Goal: Task Accomplishment & Management: Manage account settings

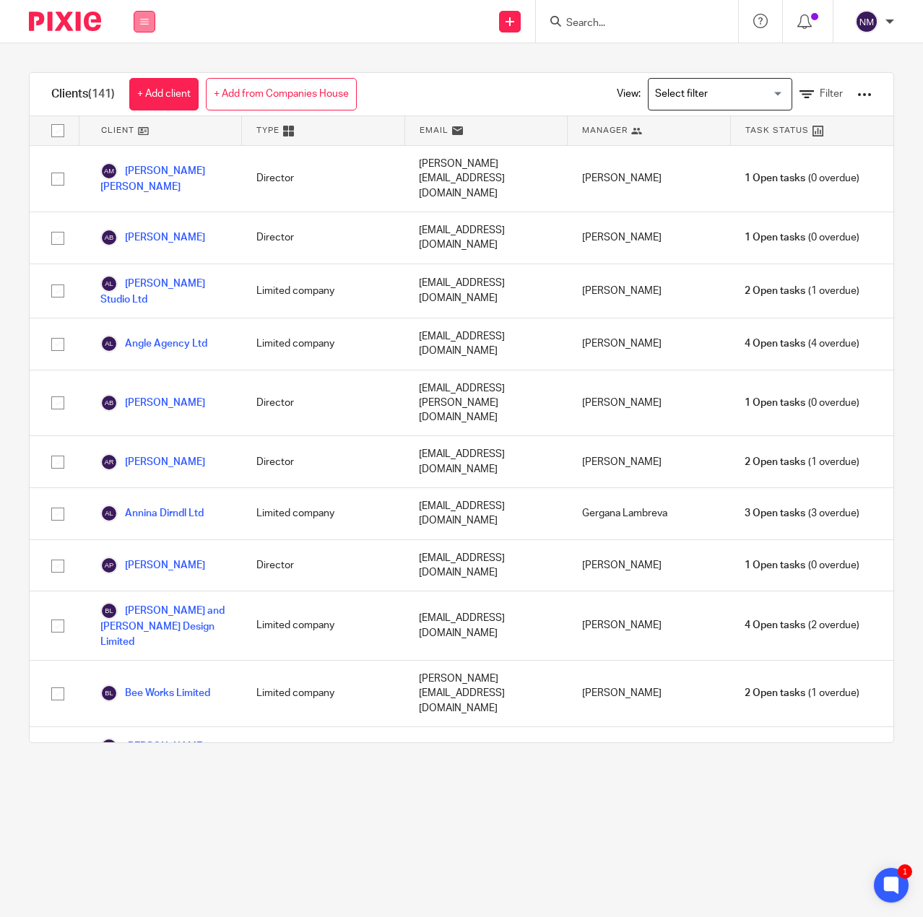
click at [142, 20] on icon at bounding box center [144, 21] width 9 height 9
click at [147, 64] on link "Work" at bounding box center [136, 67] width 23 height 10
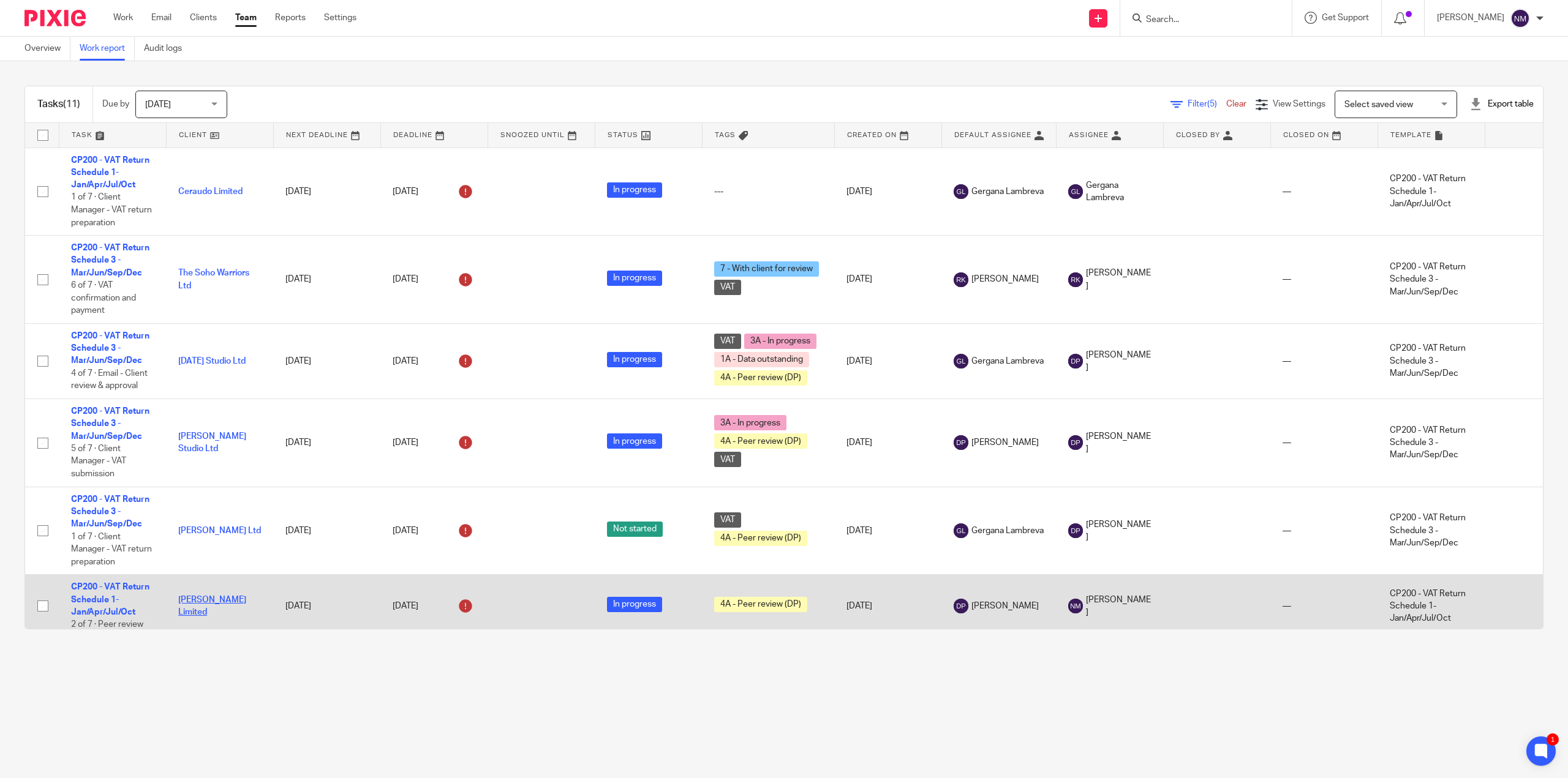
click at [212, 604] on link "[PERSON_NAME] Limited" at bounding box center [212, 606] width 68 height 21
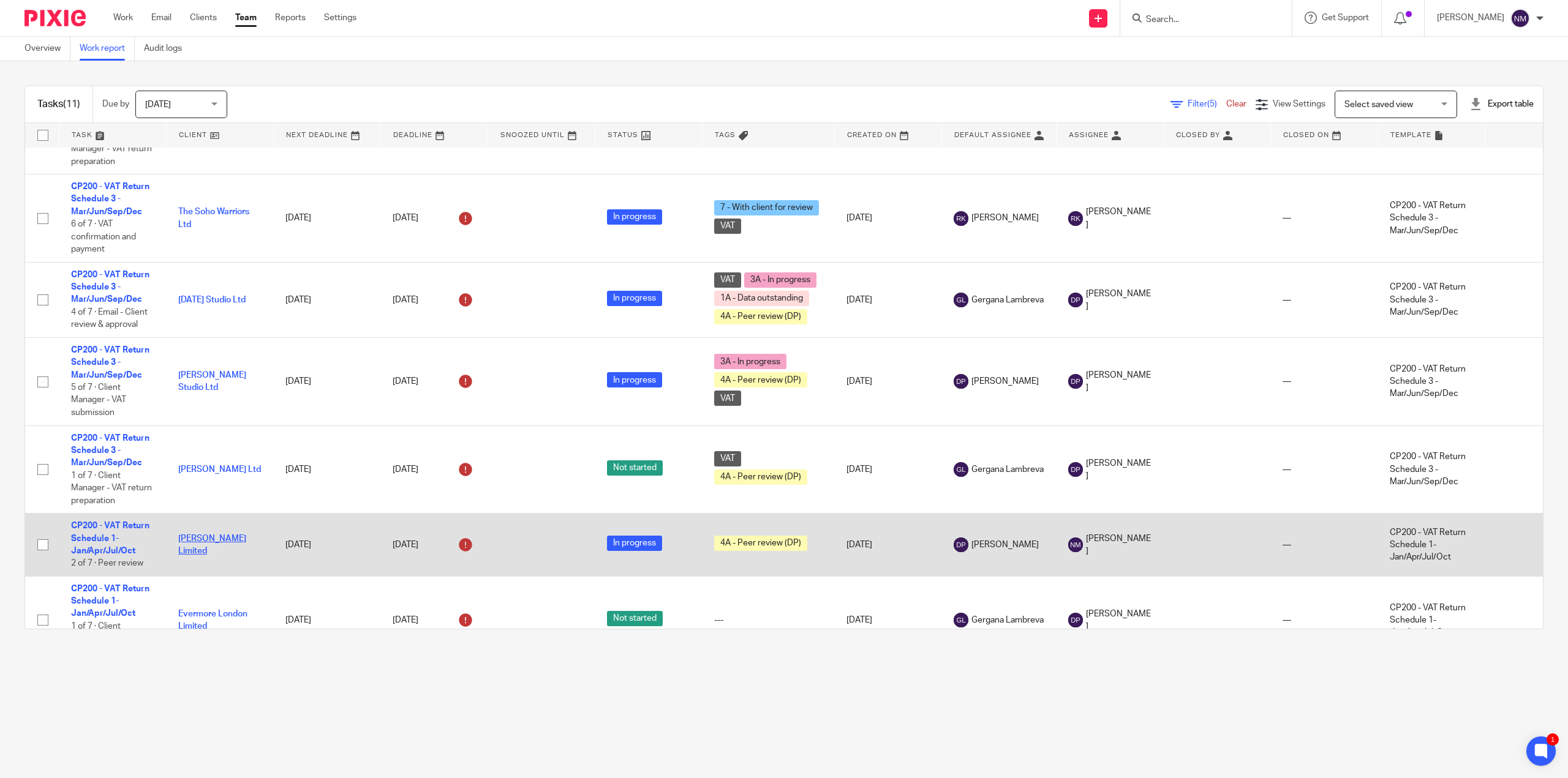
scroll to position [122, 0]
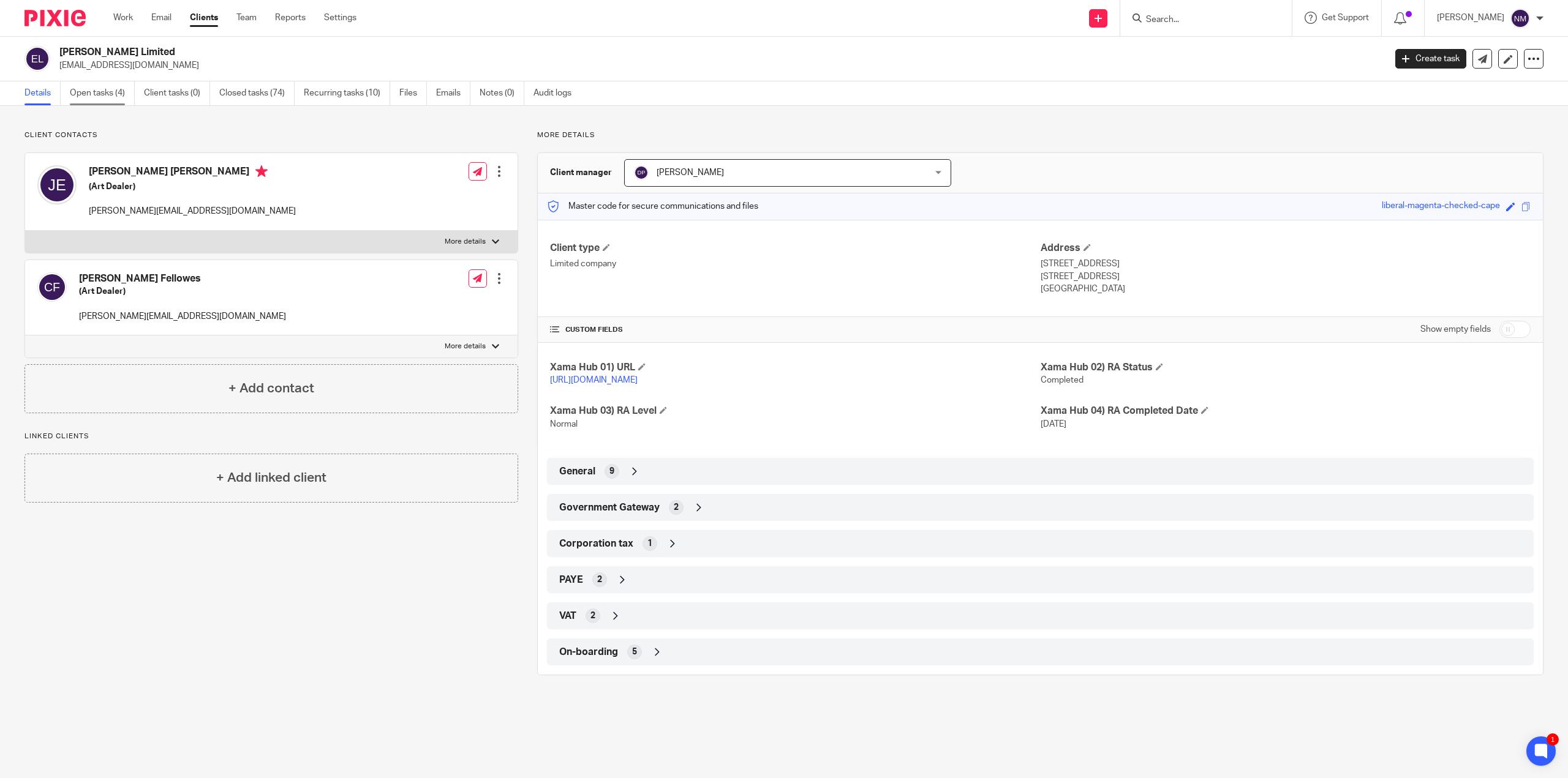
click at [101, 89] on link "Open tasks (4)" at bounding box center [102, 93] width 65 height 24
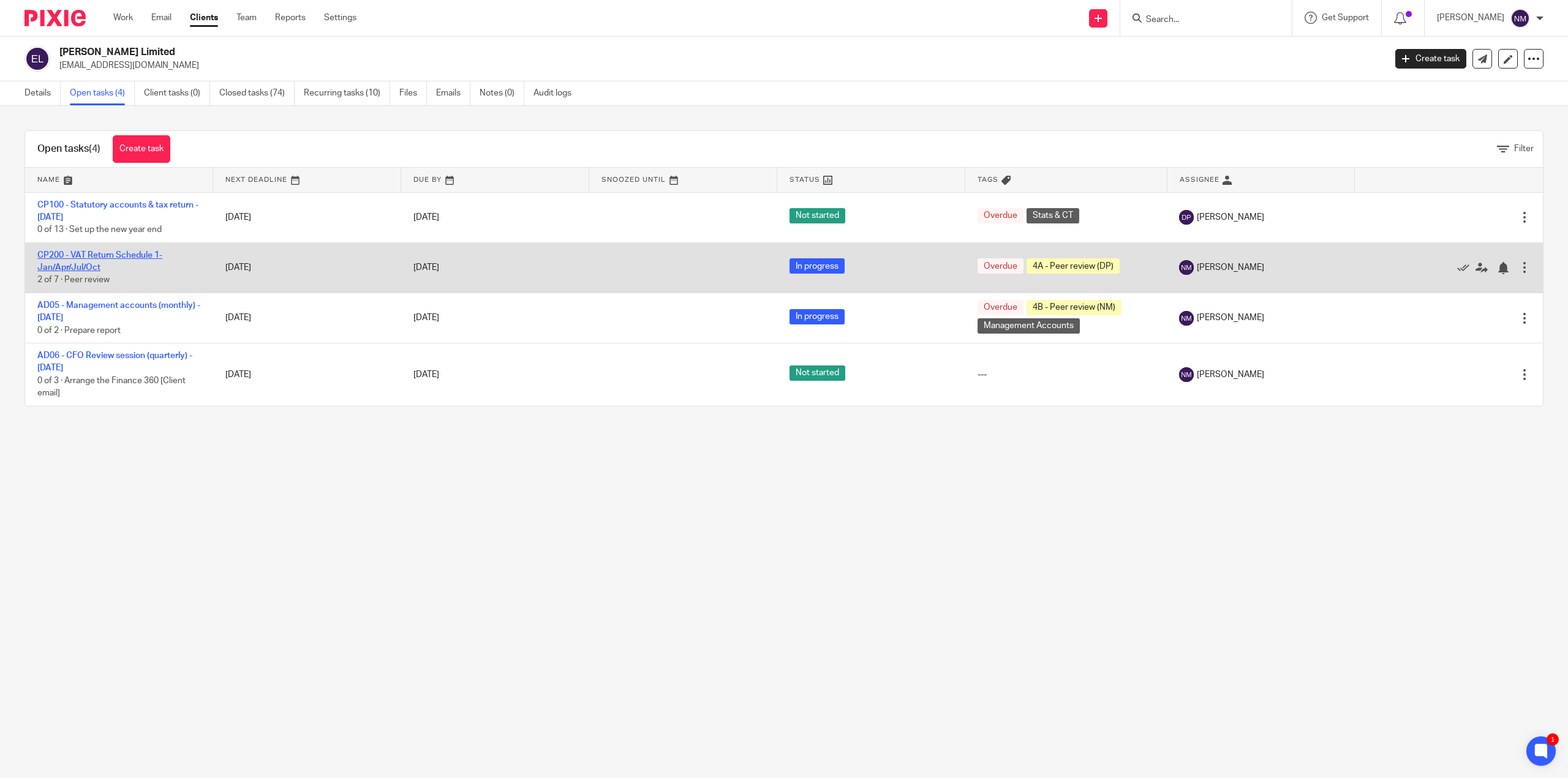
click at [61, 265] on link "CP200 - VAT Return Schedule 1- Jan/Apr/Jul/Oct" at bounding box center [99, 261] width 125 height 21
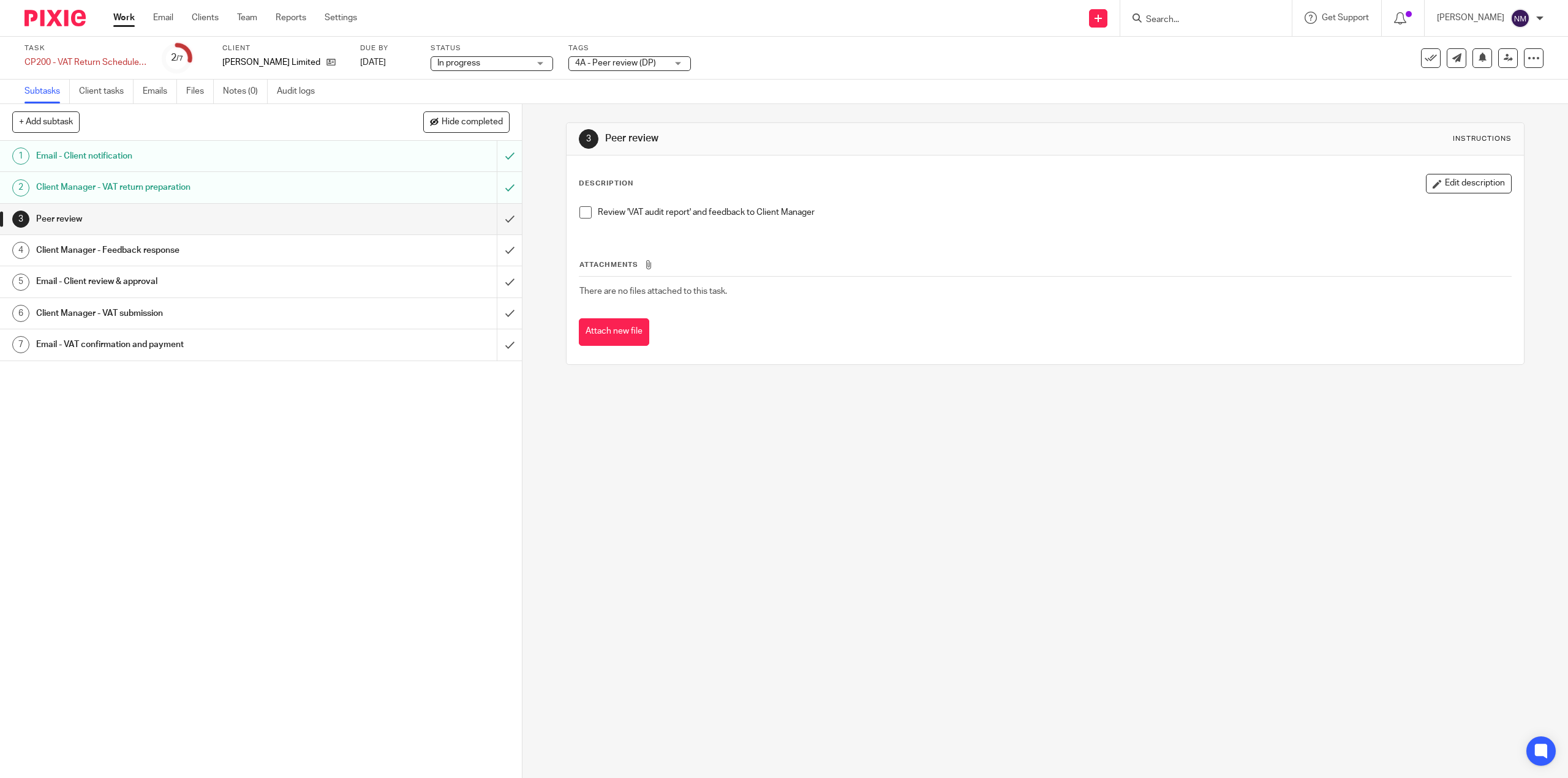
click at [636, 65] on span "4A - Peer review (DP)" at bounding box center [615, 63] width 81 height 8
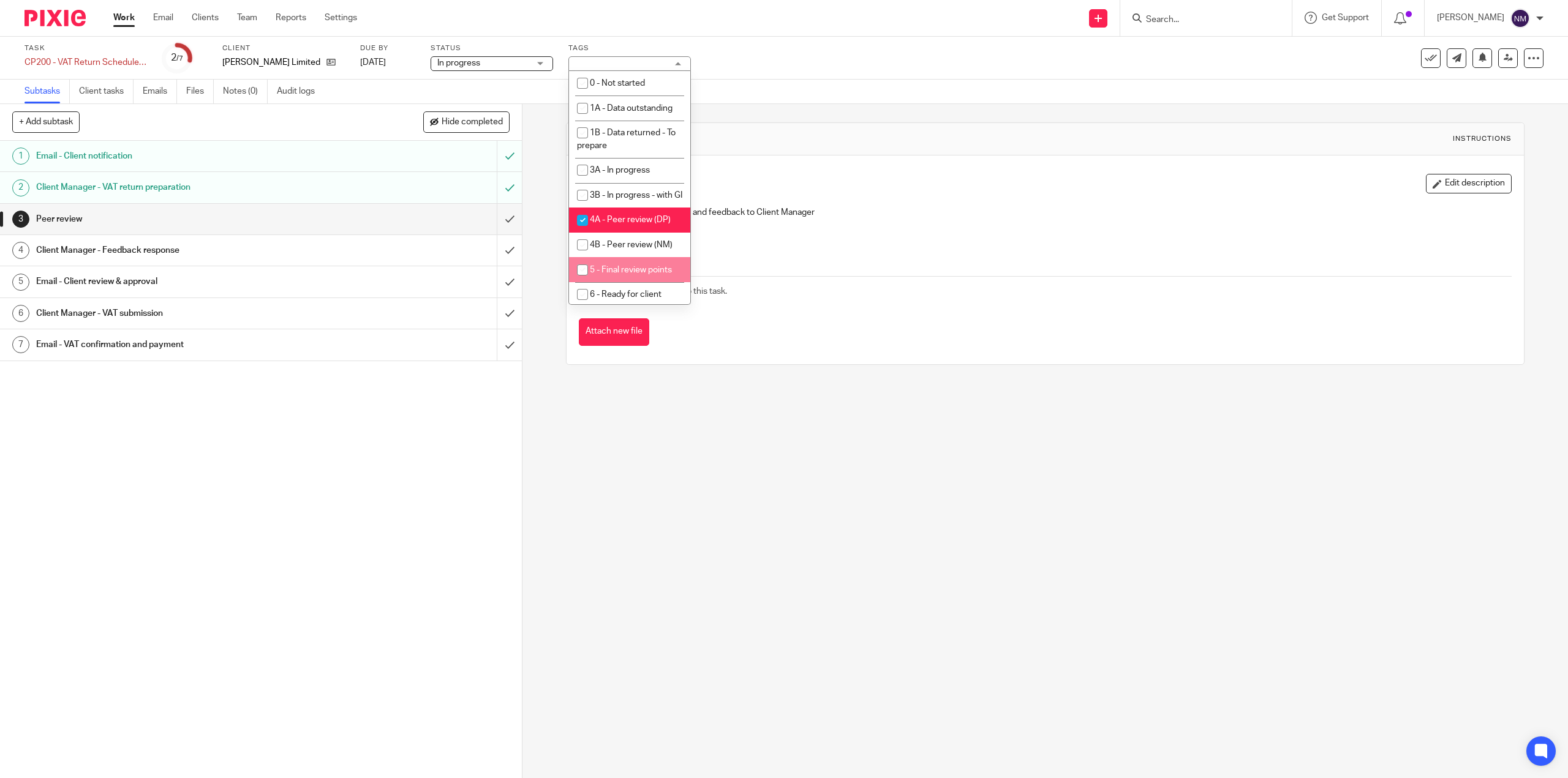
click at [605, 282] on li "5 - Final review points" at bounding box center [629, 270] width 121 height 25
checkbox input "true"
click at [615, 224] on span "4A - Peer review (DP)" at bounding box center [629, 220] width 81 height 8
checkbox input "false"
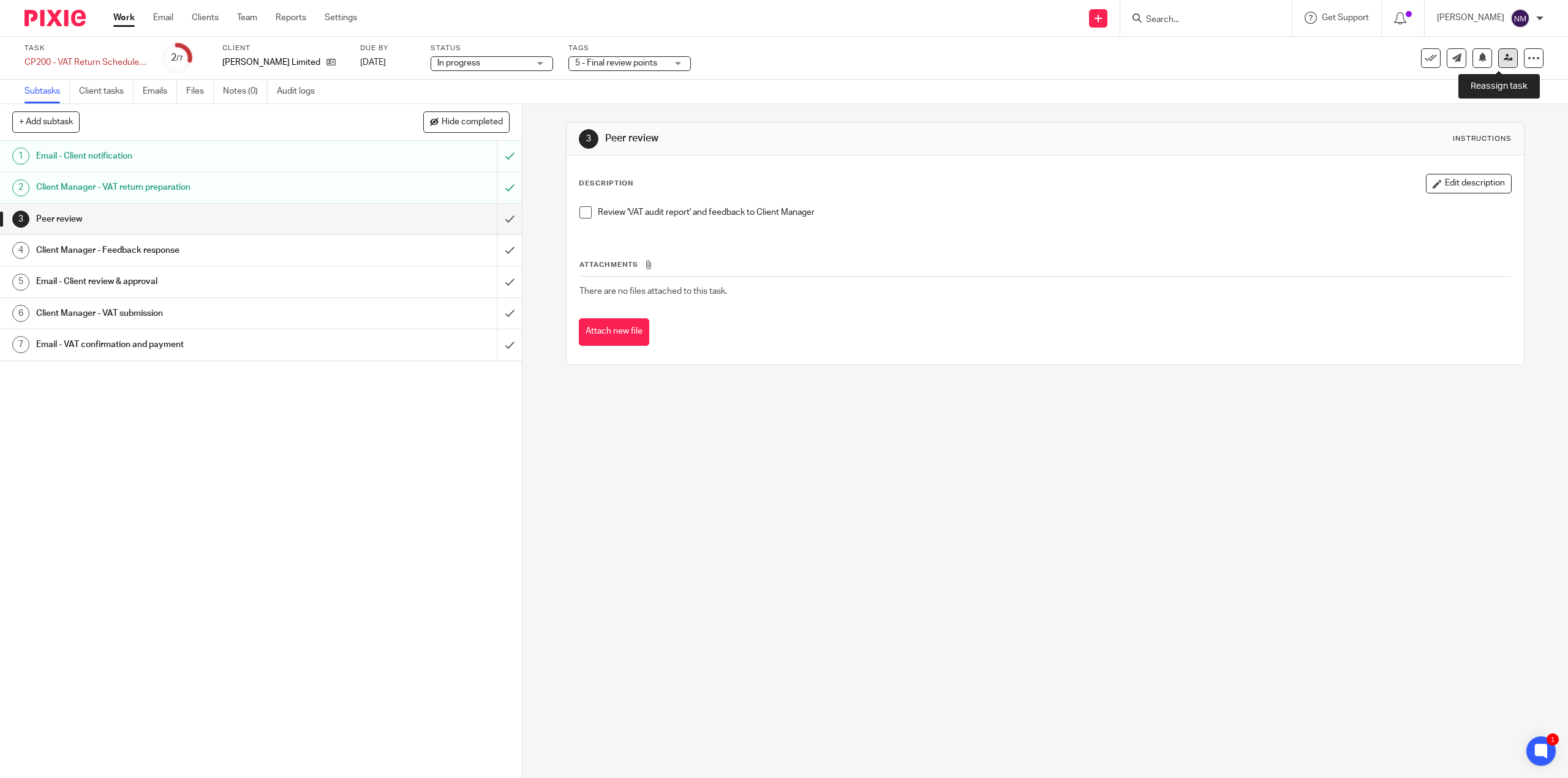
click at [1504, 59] on icon at bounding box center [1508, 58] width 9 height 9
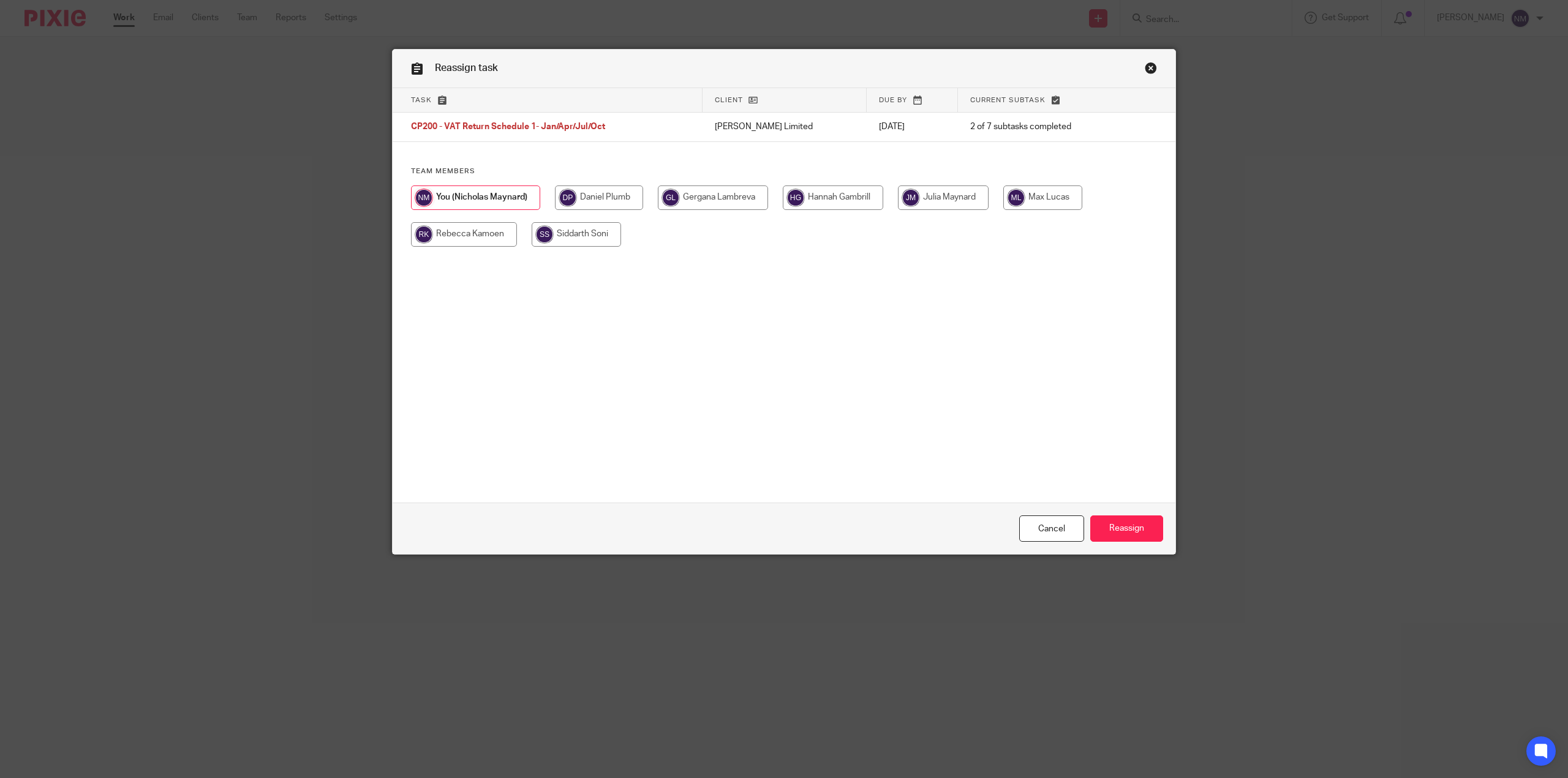
click at [587, 199] on input "radio" at bounding box center [599, 197] width 88 height 25
radio input "true"
click at [1124, 527] on input "Reassign" at bounding box center [1126, 528] width 73 height 26
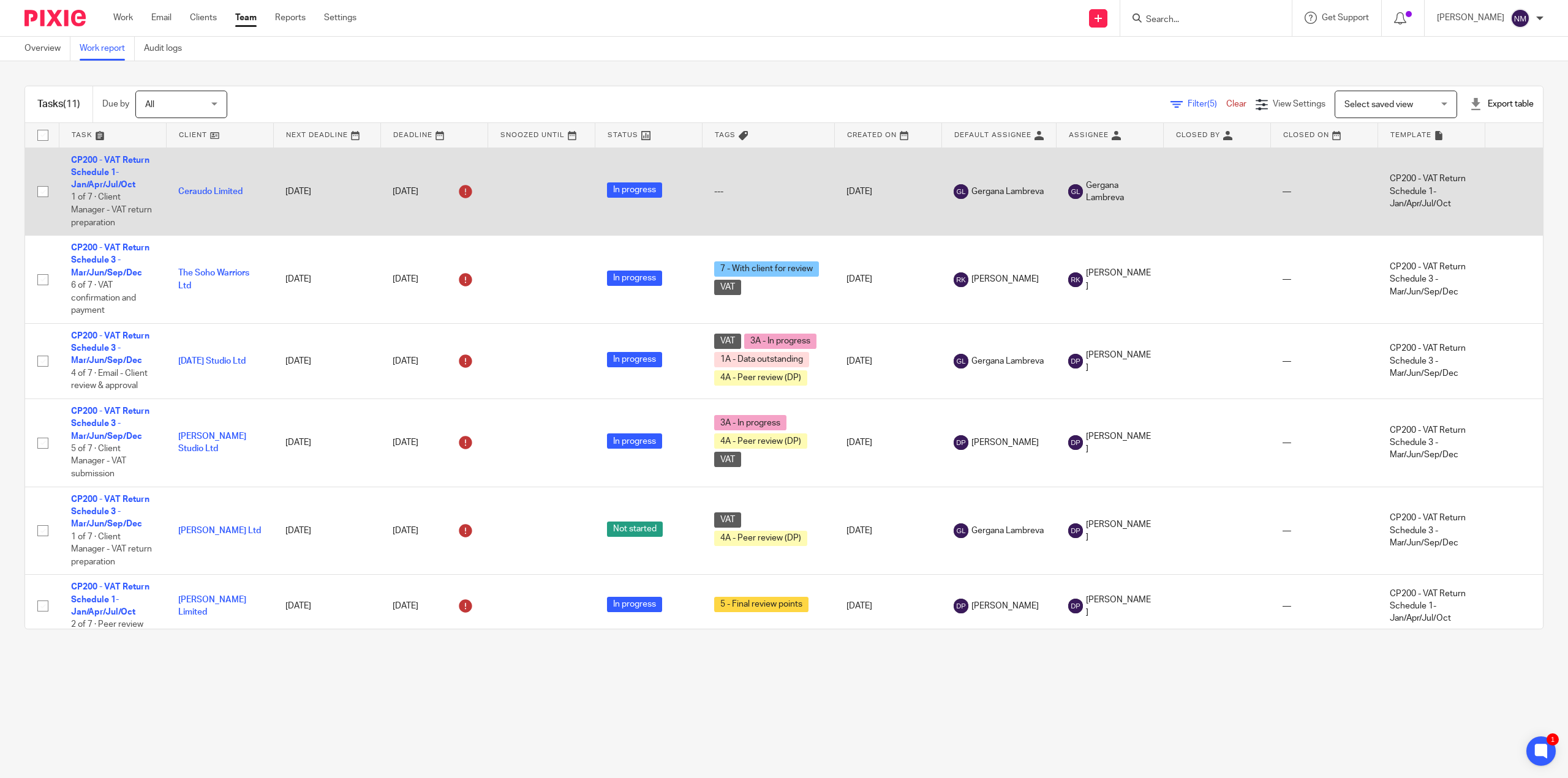
drag, startPoint x: 96, startPoint y: 184, endPoint x: 96, endPoint y: 192, distance: 8.0
click at [96, 184] on link "CP200 - VAT Return Schedule 1- Jan/Apr/Jul/Oct" at bounding box center [110, 173] width 78 height 34
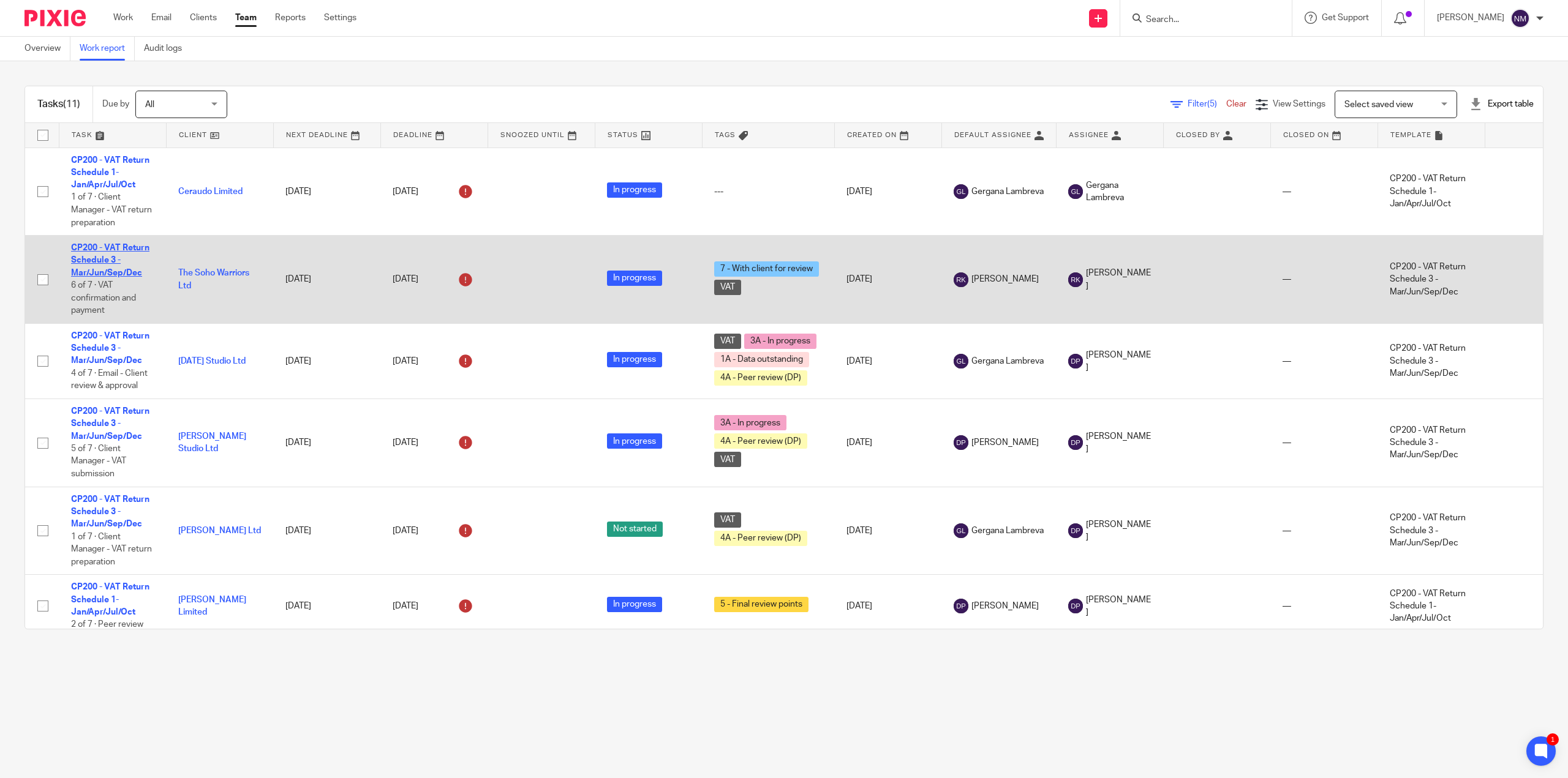
click at [98, 258] on link "CP200 - VAT Return Schedule 3 - Mar/Jun/Sep/Dec" at bounding box center [110, 260] width 78 height 34
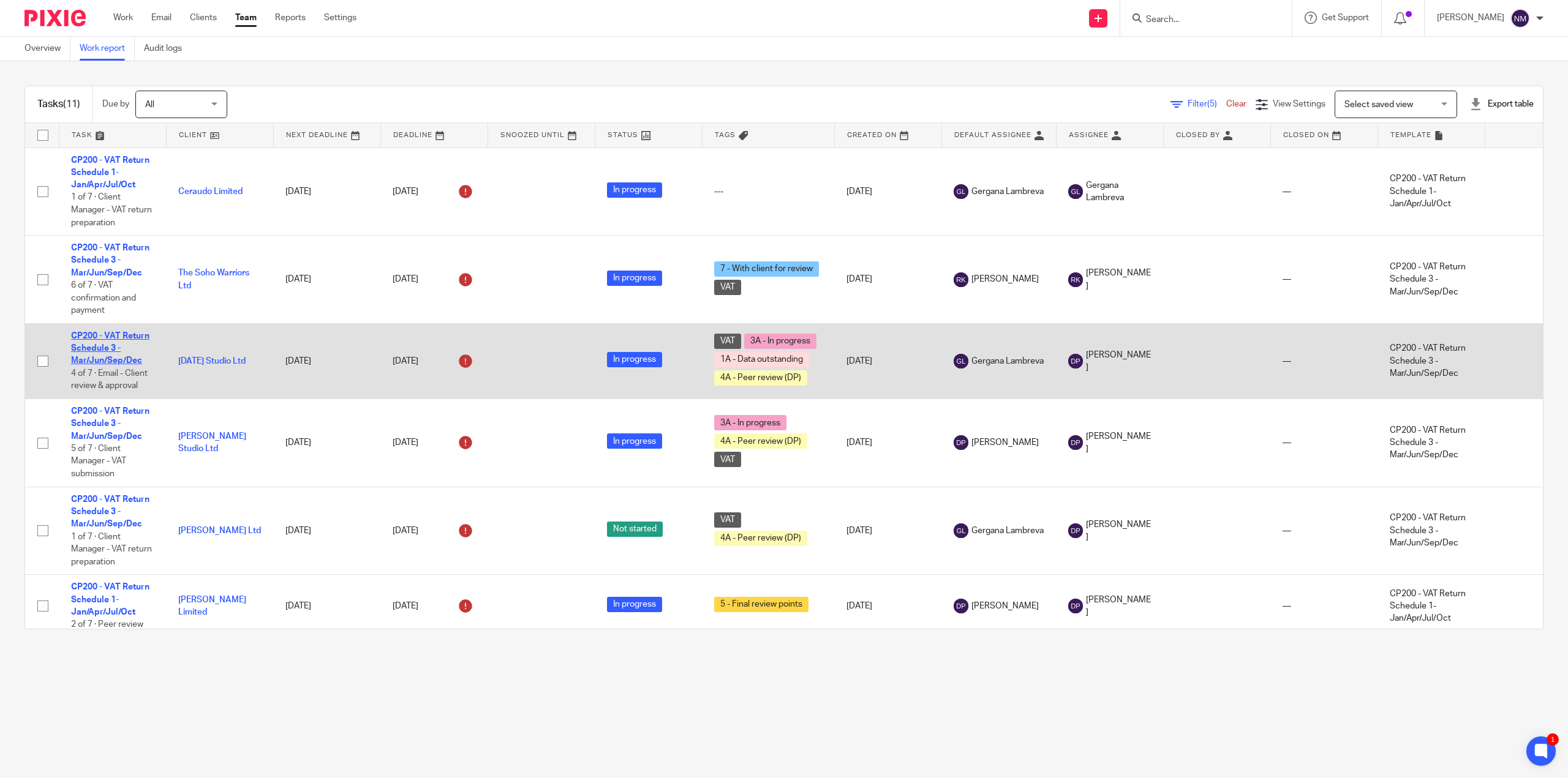
click at [89, 346] on link "CP200 - VAT Return Schedule 3 - Mar/Jun/Sep/Dec" at bounding box center [110, 348] width 78 height 34
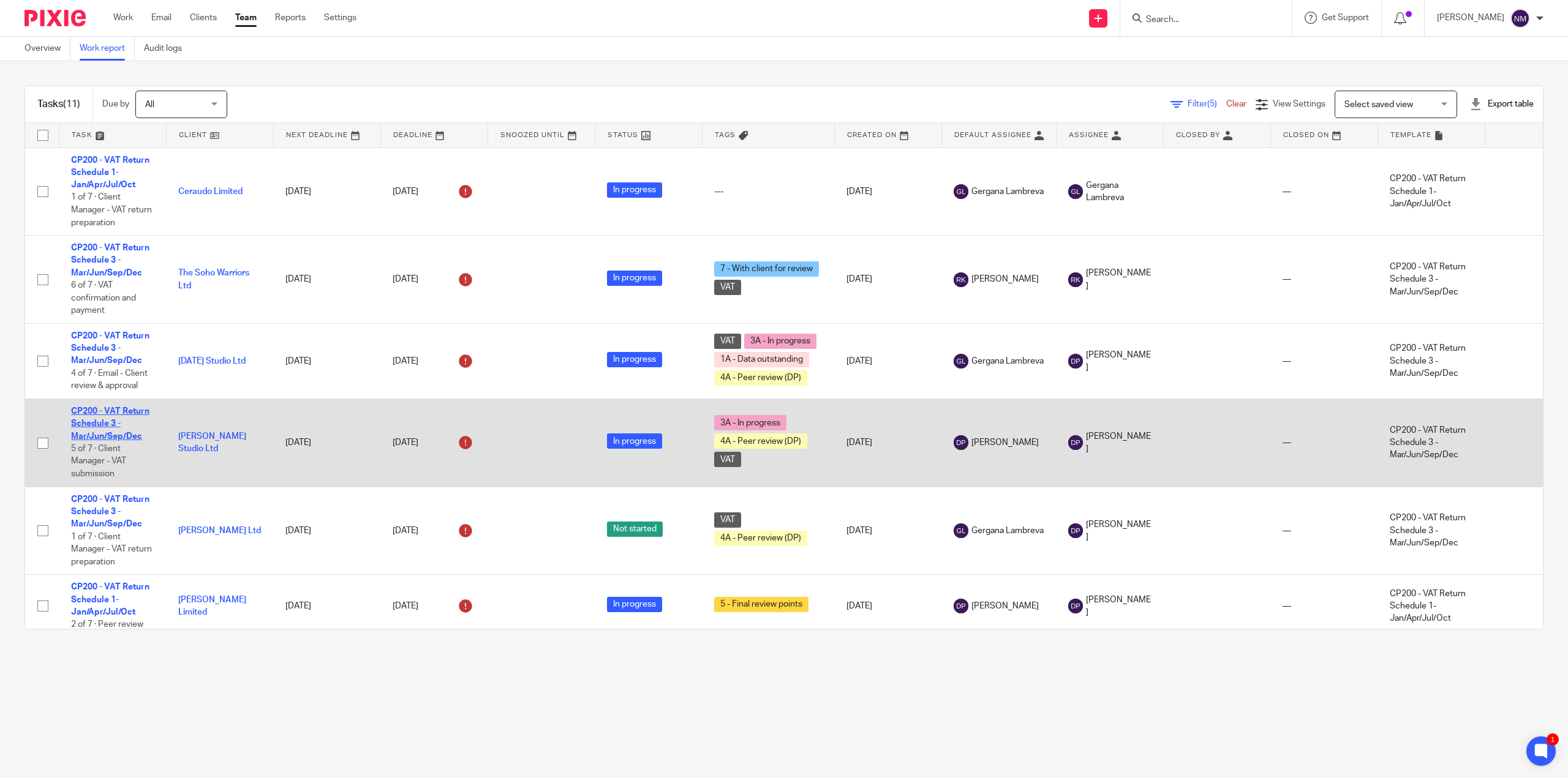
click at [94, 420] on link "CP200 - VAT Return Schedule 3 - Mar/Jun/Sep/Dec" at bounding box center [110, 424] width 78 height 34
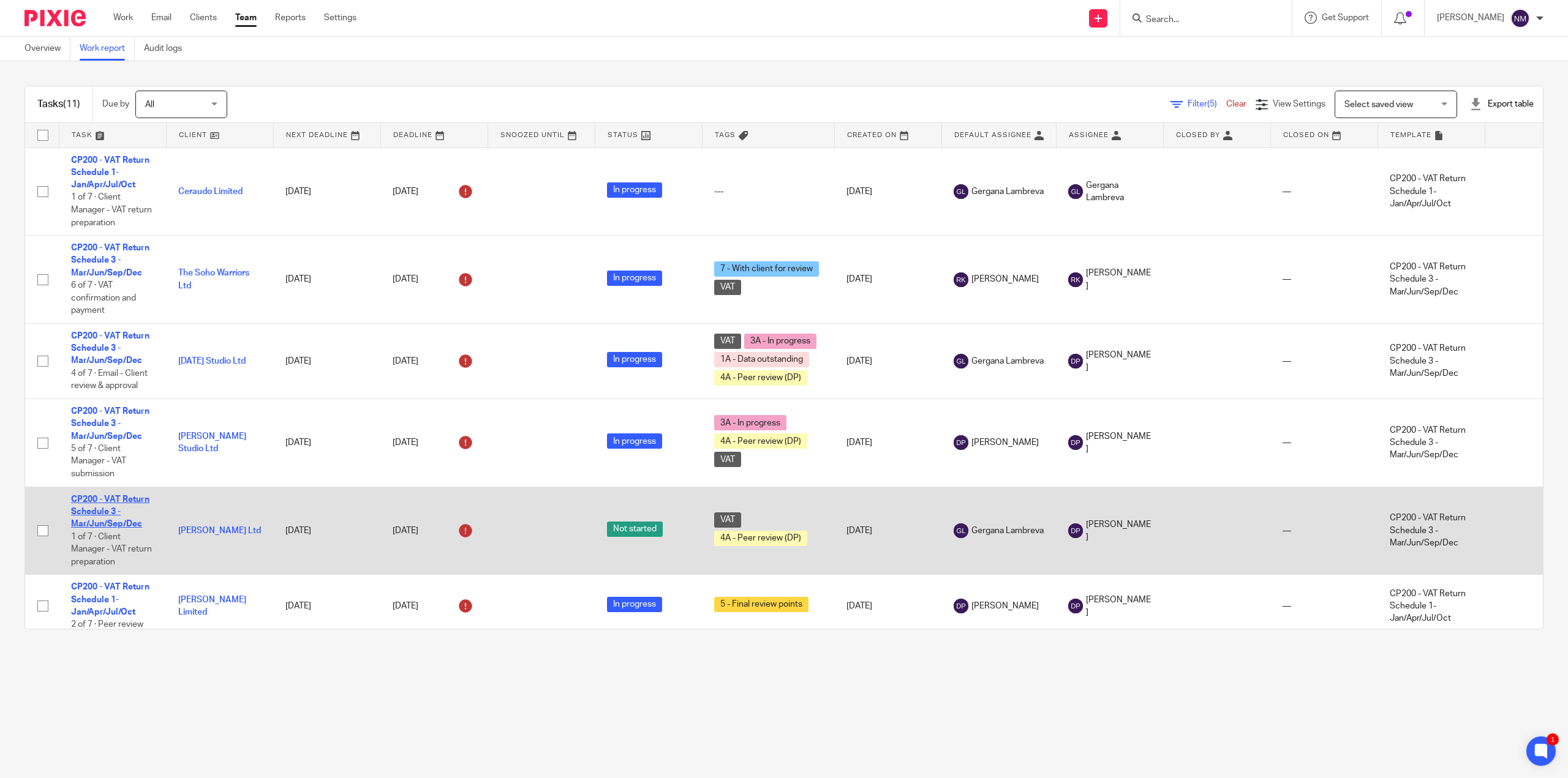
click at [98, 510] on link "CP200 - VAT Return Schedule 3 - Mar/Jun/Sep/Dec" at bounding box center [110, 512] width 78 height 34
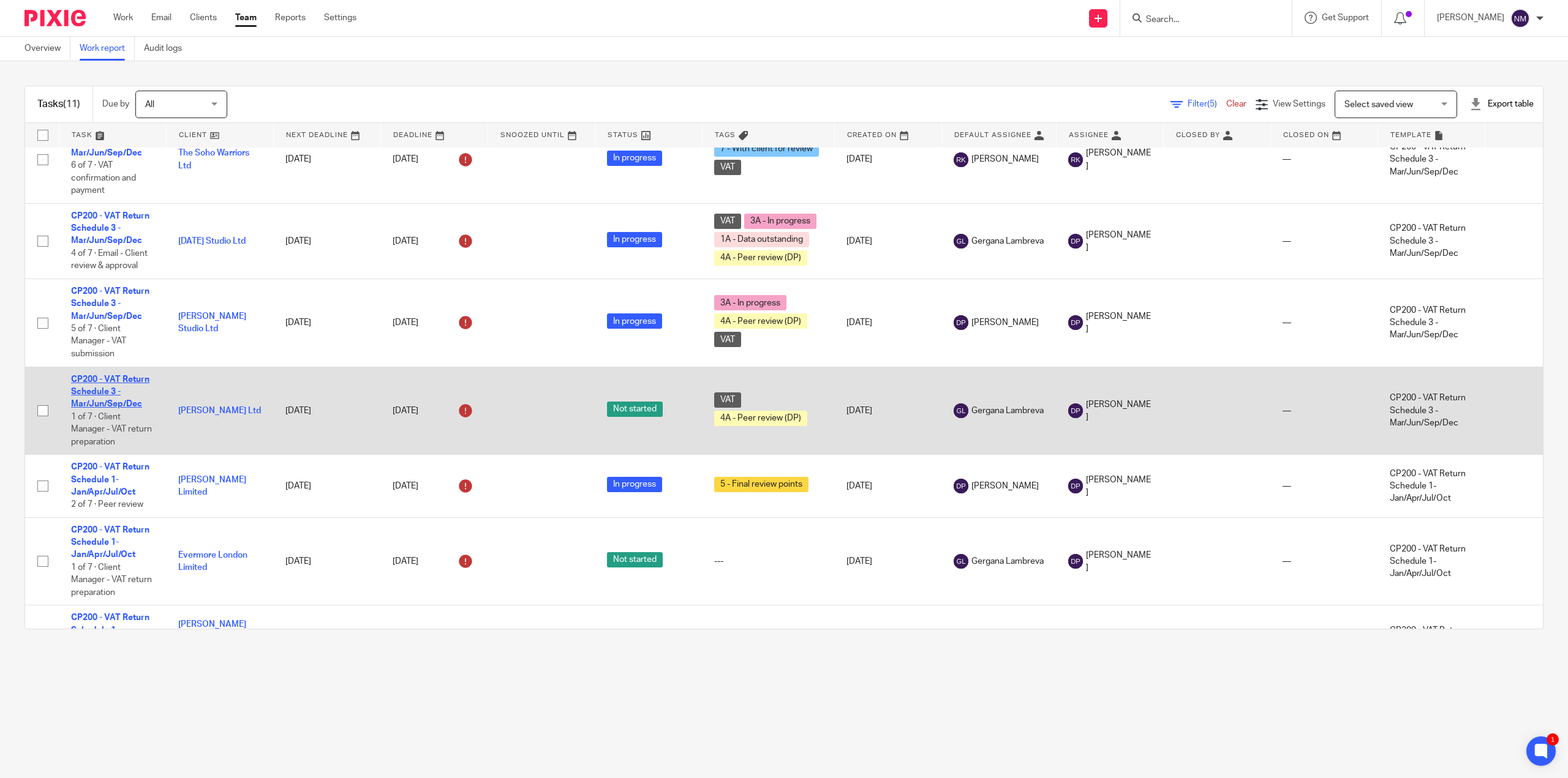
scroll to position [122, 0]
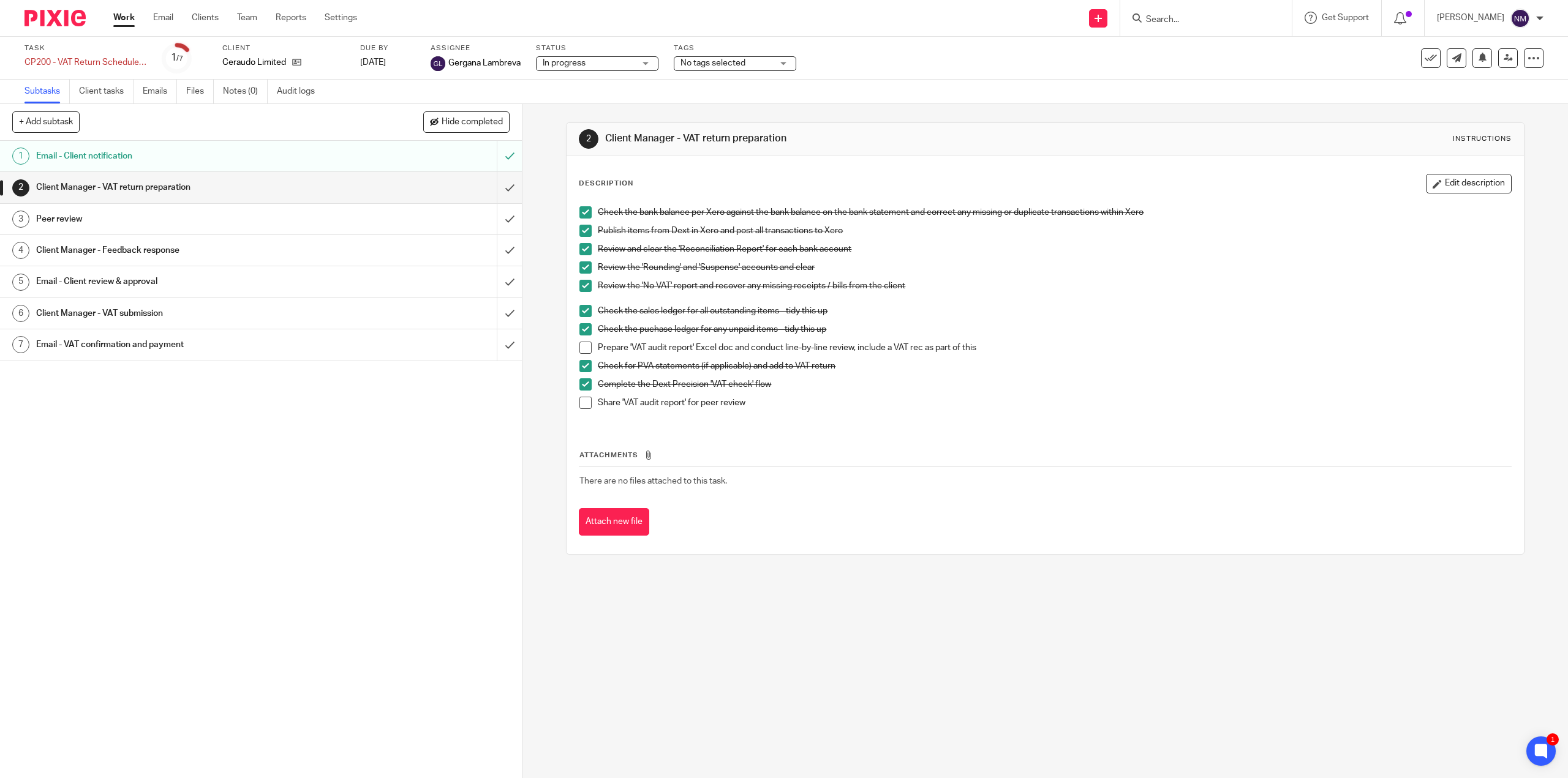
drag, startPoint x: 1422, startPoint y: 57, endPoint x: 1437, endPoint y: 58, distance: 15.0
click at [1425, 57] on icon at bounding box center [1431, 58] width 12 height 12
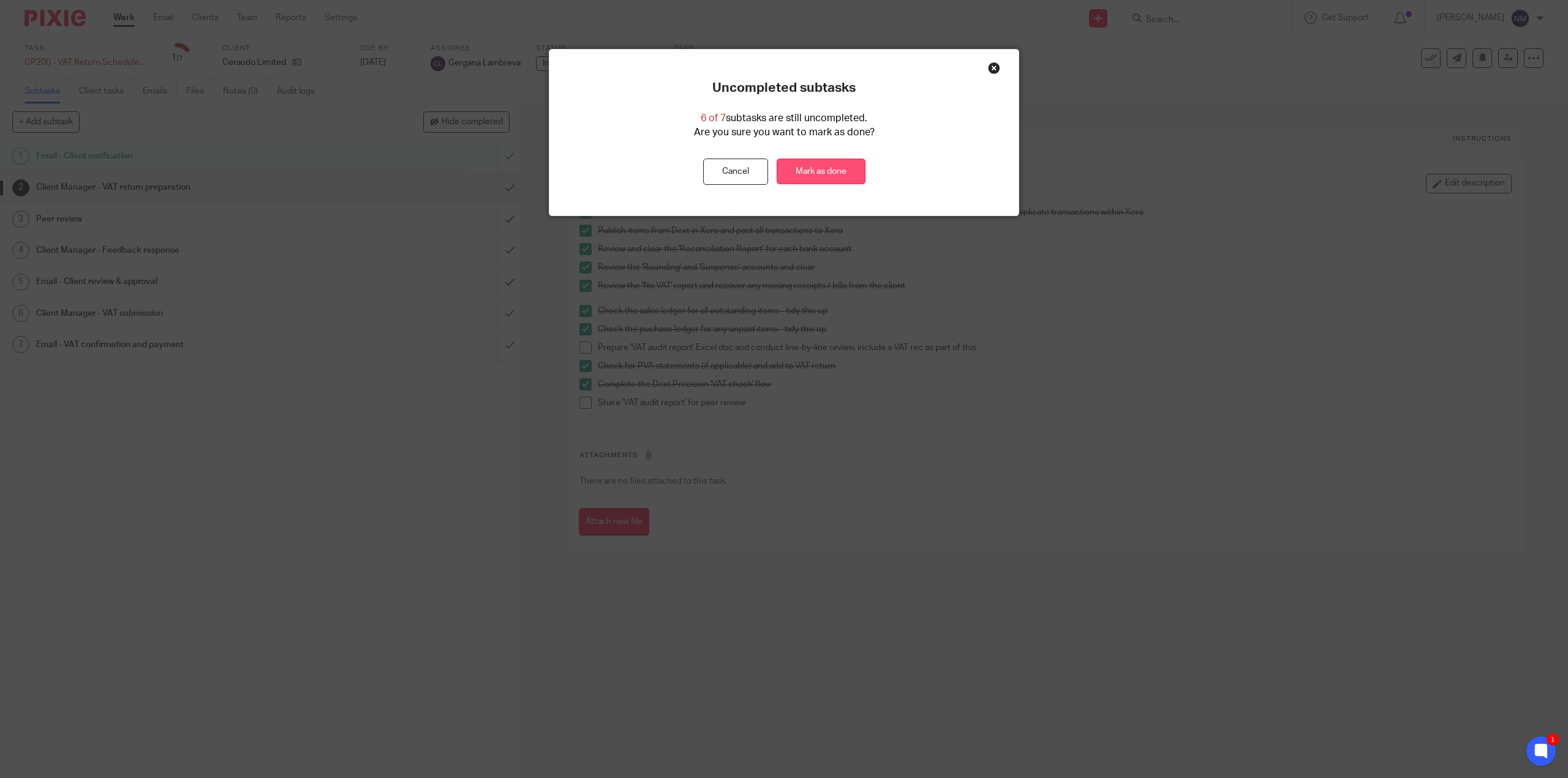
click at [814, 176] on link "Mark as done" at bounding box center [821, 171] width 89 height 26
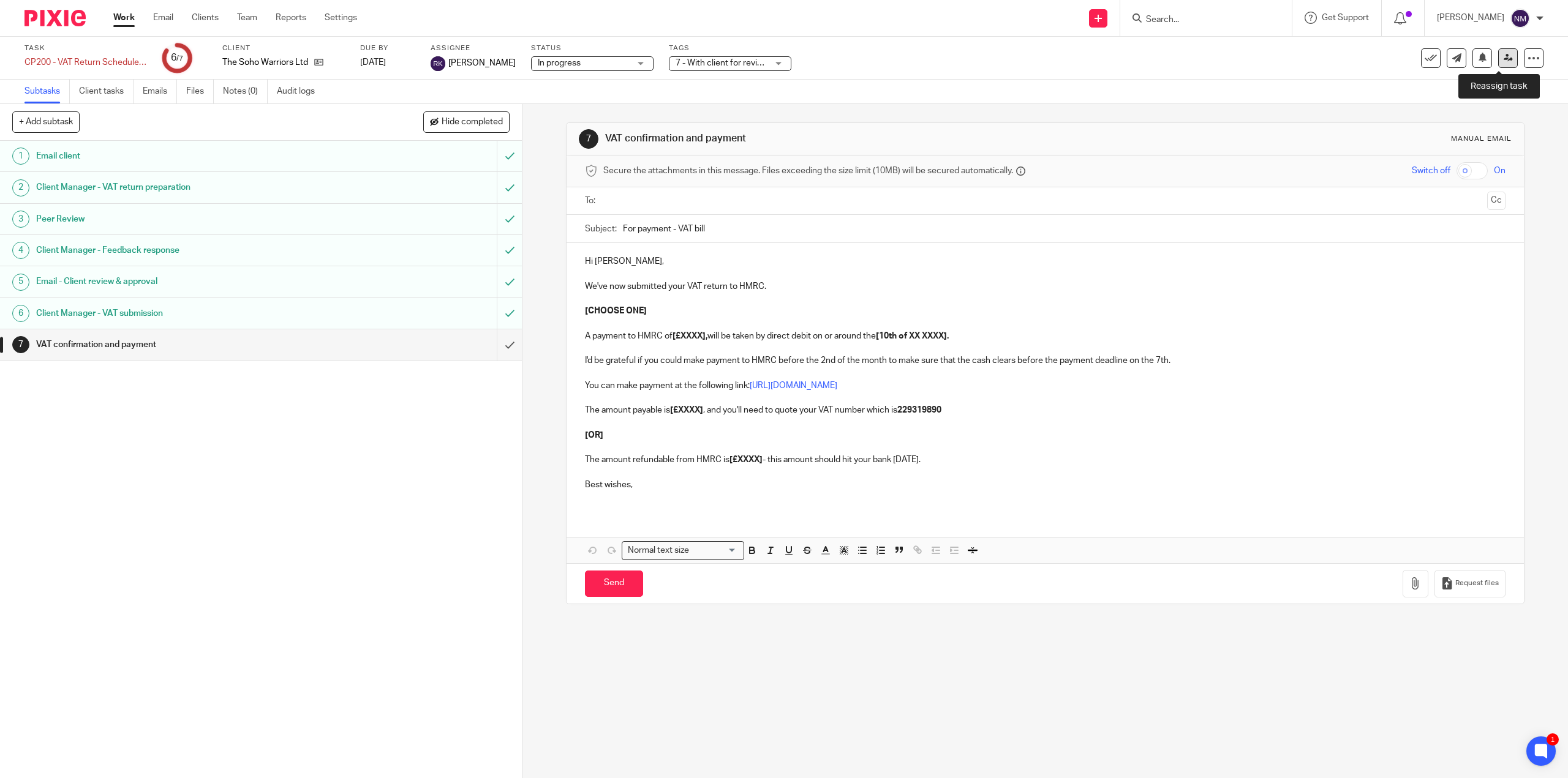
click at [1504, 59] on icon at bounding box center [1508, 58] width 9 height 9
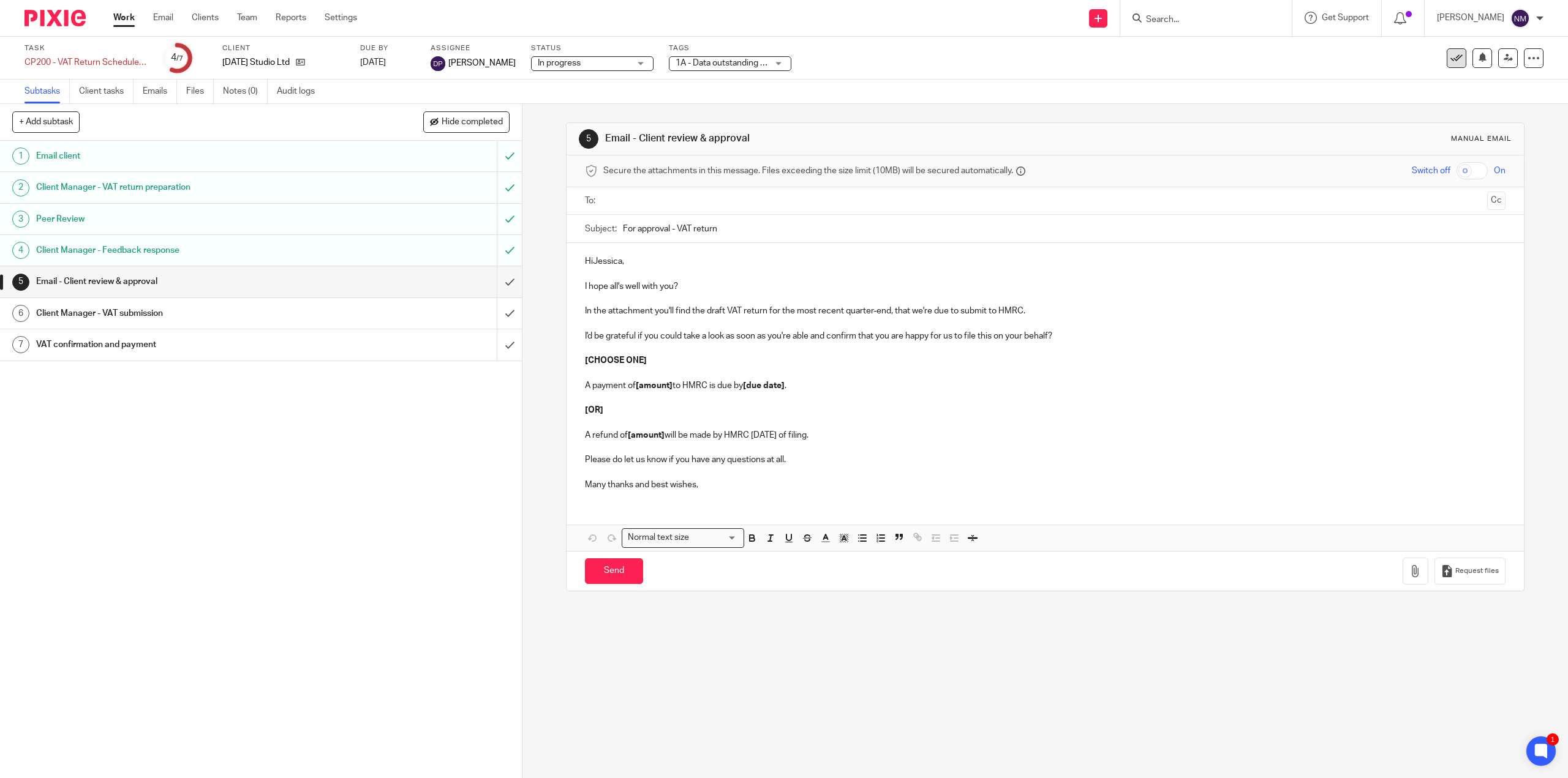
click at [1447, 59] on button at bounding box center [1456, 58] width 20 height 19
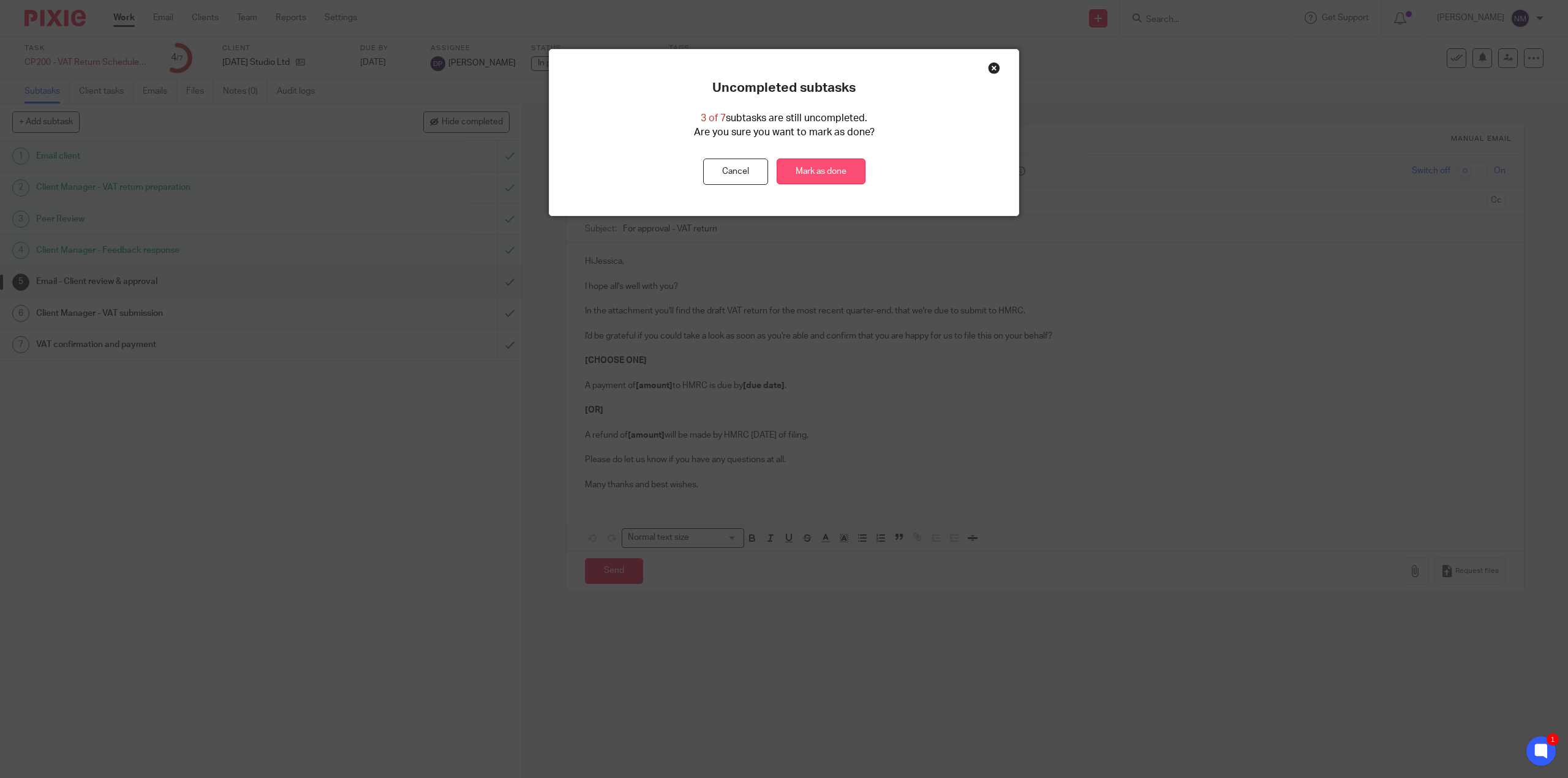
click at [823, 162] on link "Mark as done" at bounding box center [821, 171] width 89 height 26
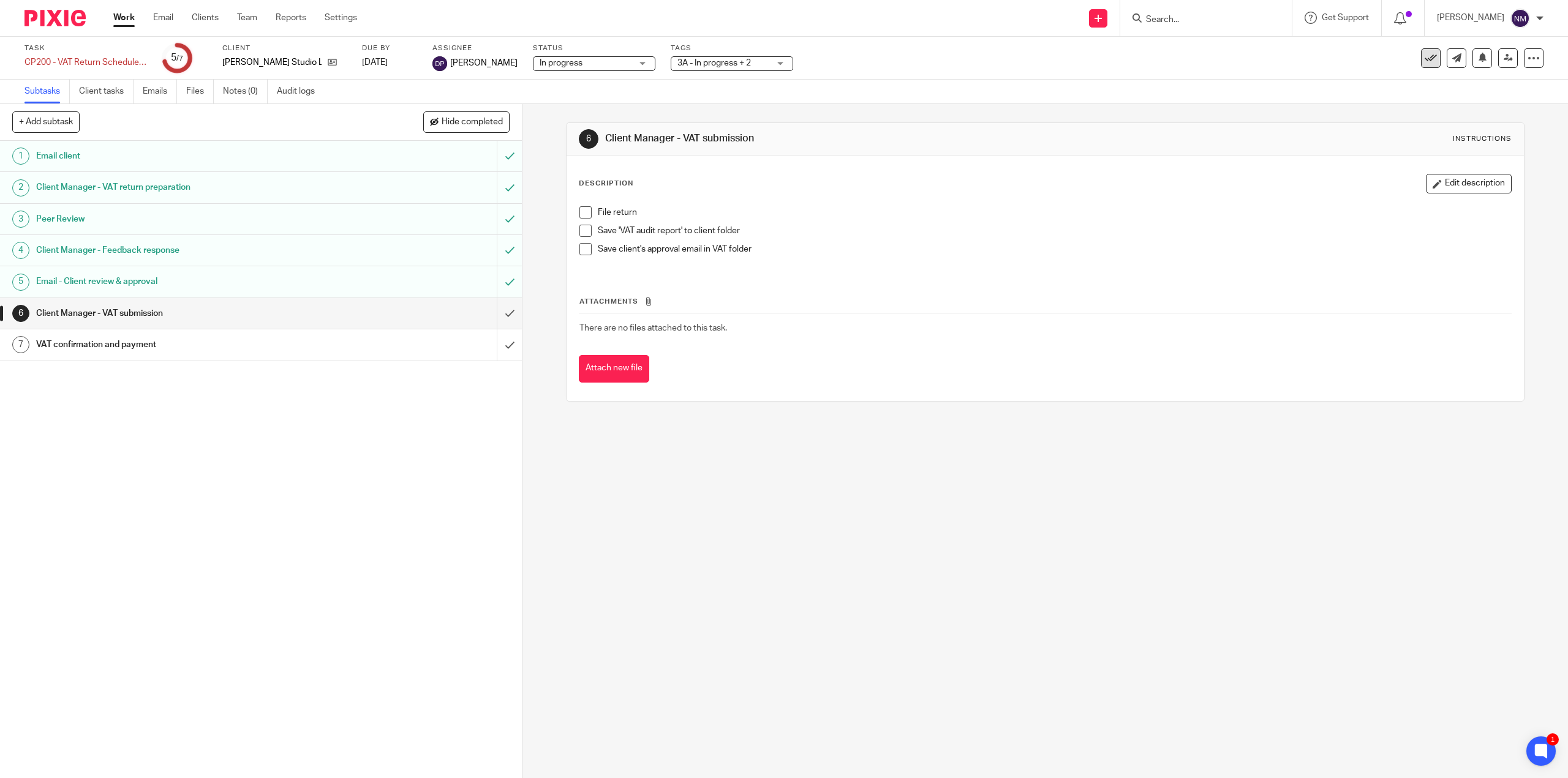
click at [1420, 58] on button at bounding box center [1430, 58] width 20 height 19
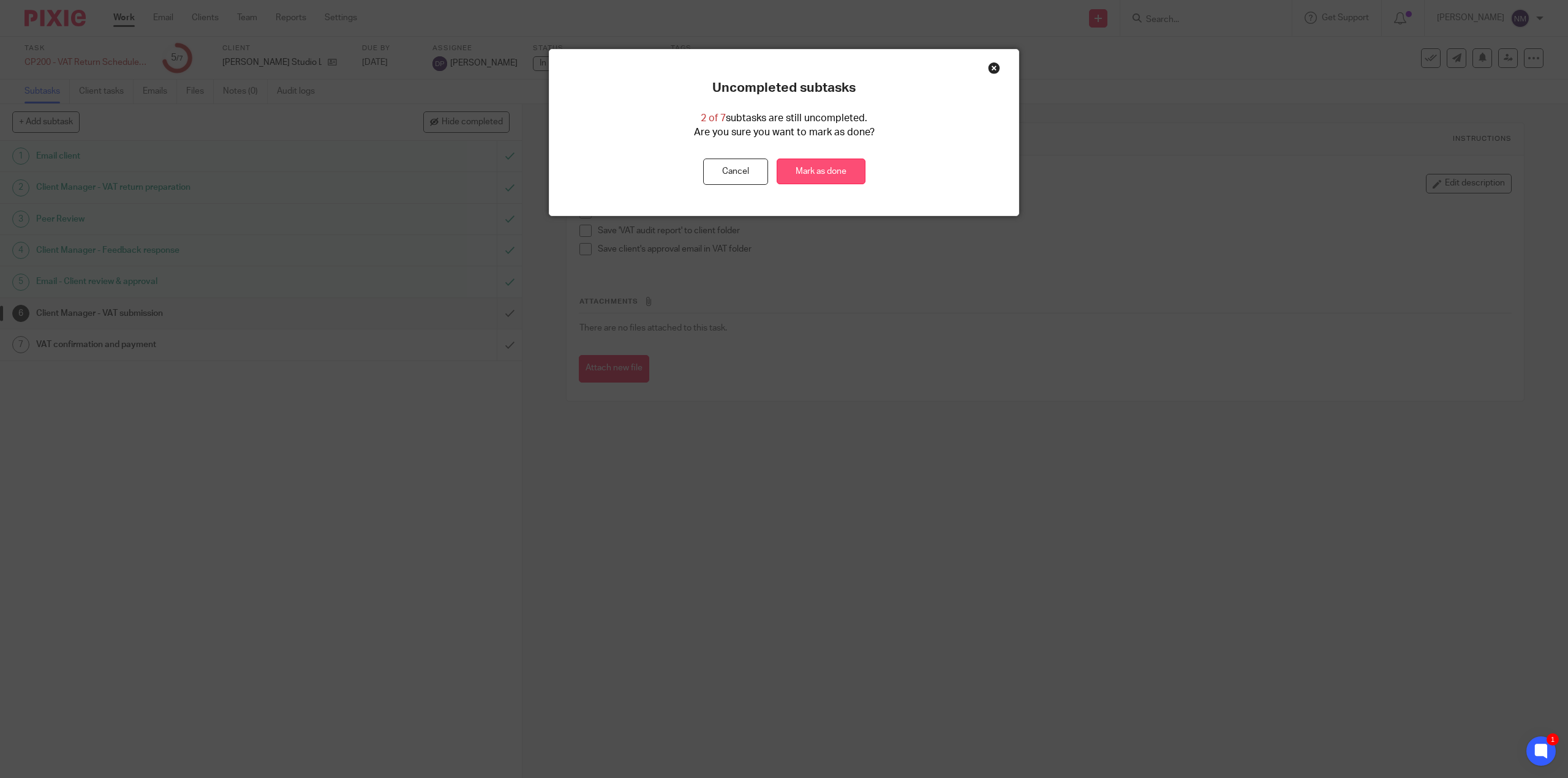
click at [819, 169] on link "Mark as done" at bounding box center [821, 171] width 89 height 26
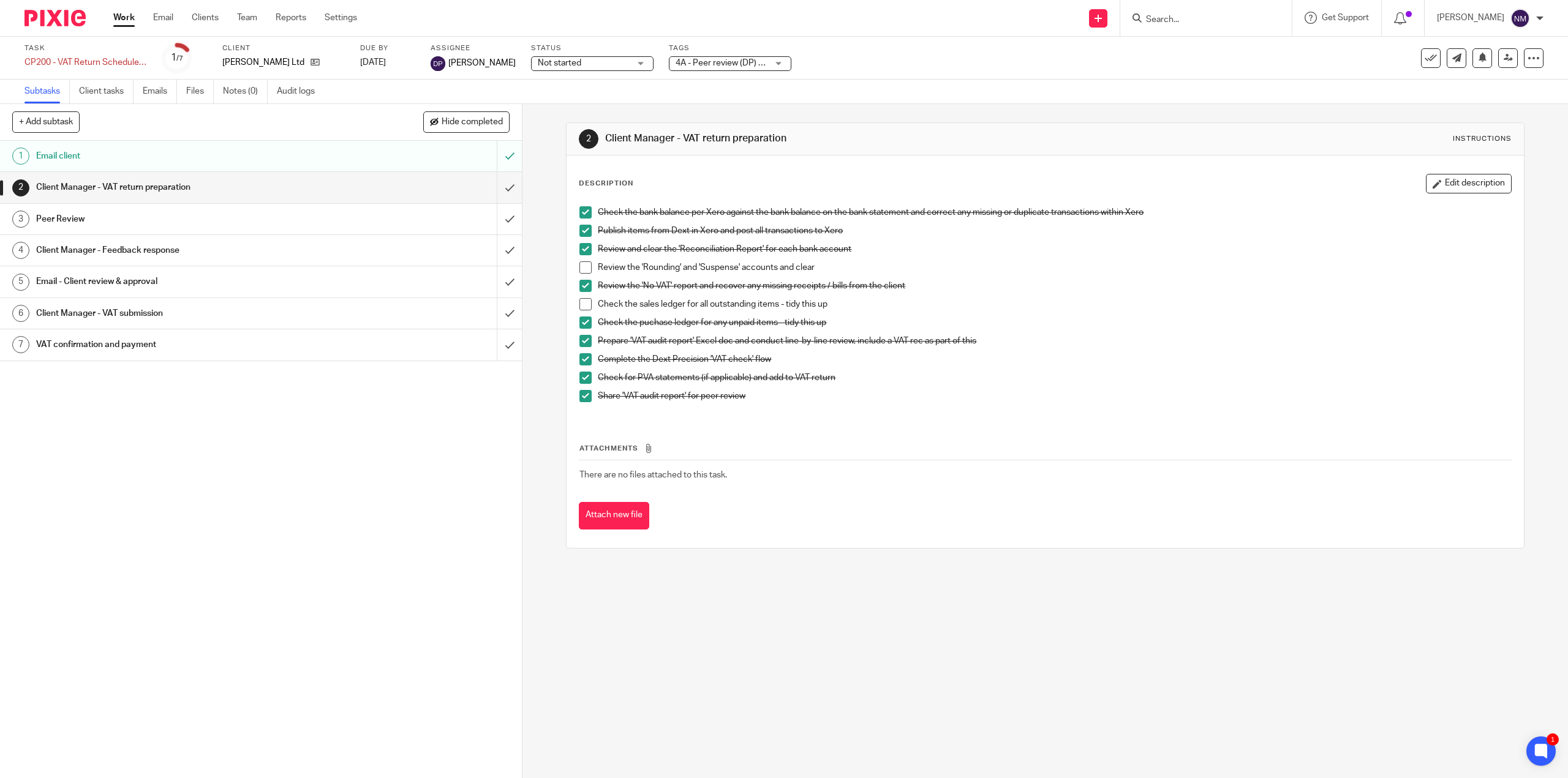
click at [1422, 52] on button at bounding box center [1430, 58] width 20 height 19
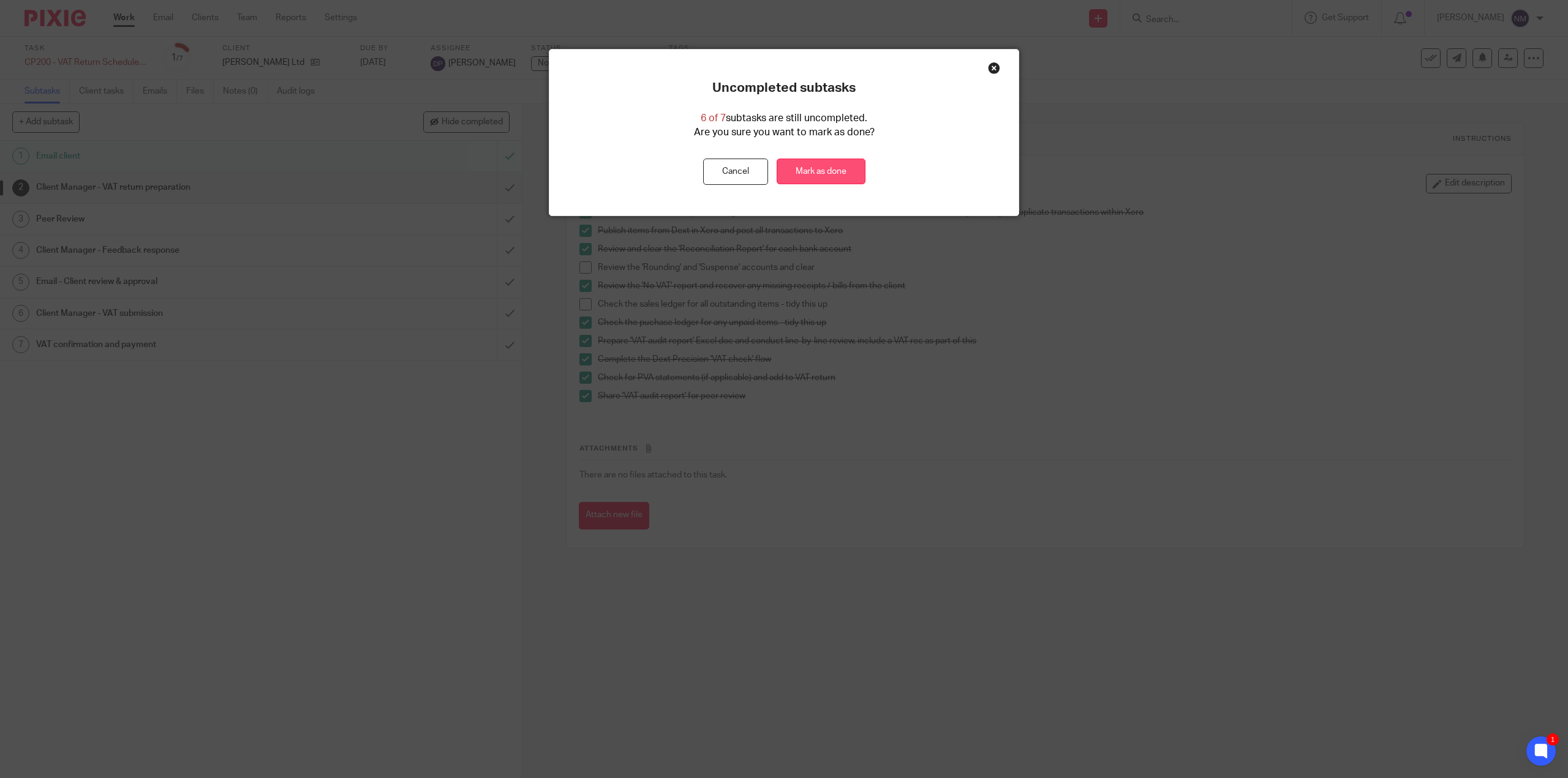
click at [834, 174] on link "Mark as done" at bounding box center [821, 171] width 89 height 26
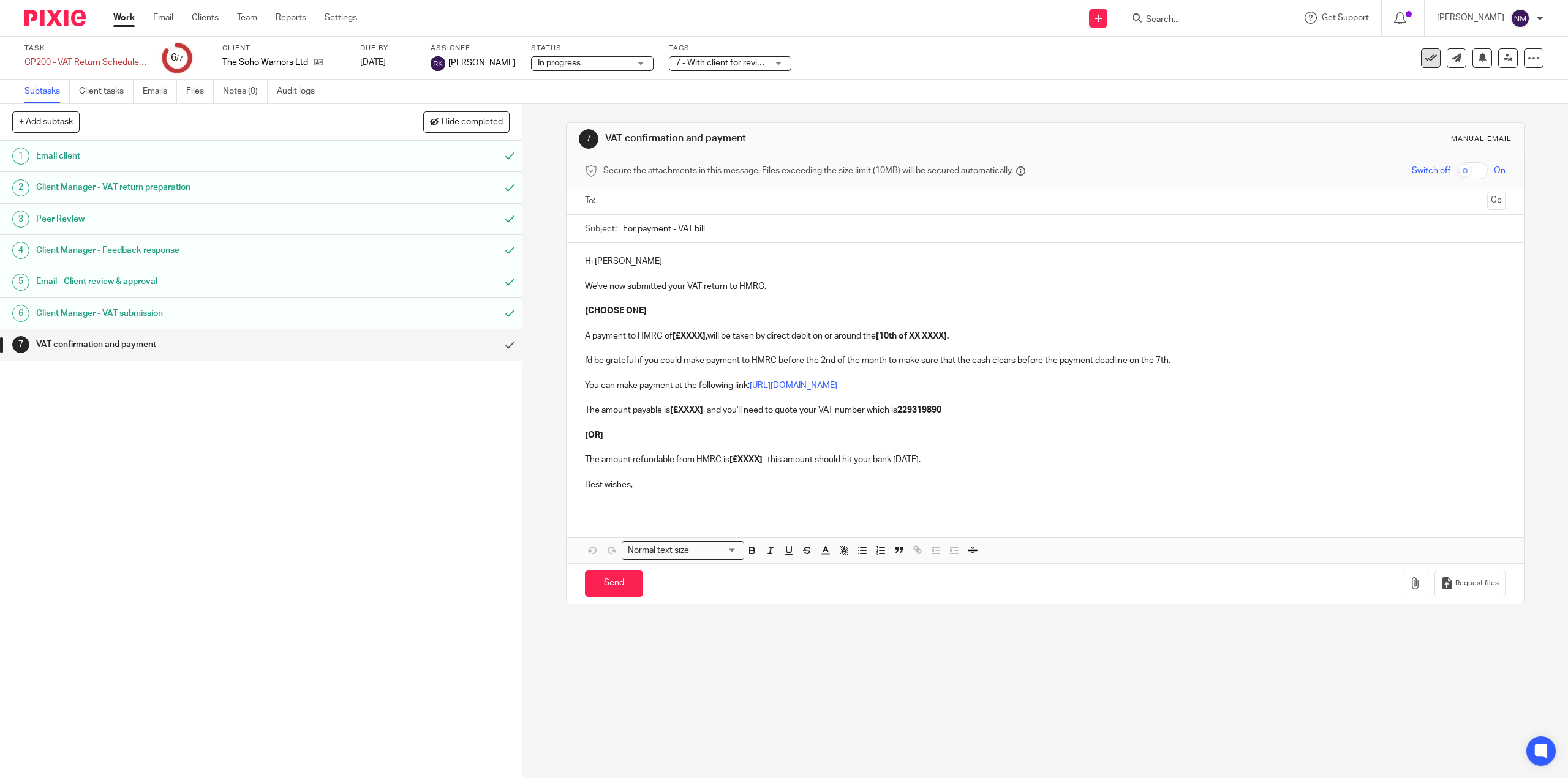
click at [1425, 58] on icon at bounding box center [1431, 58] width 12 height 12
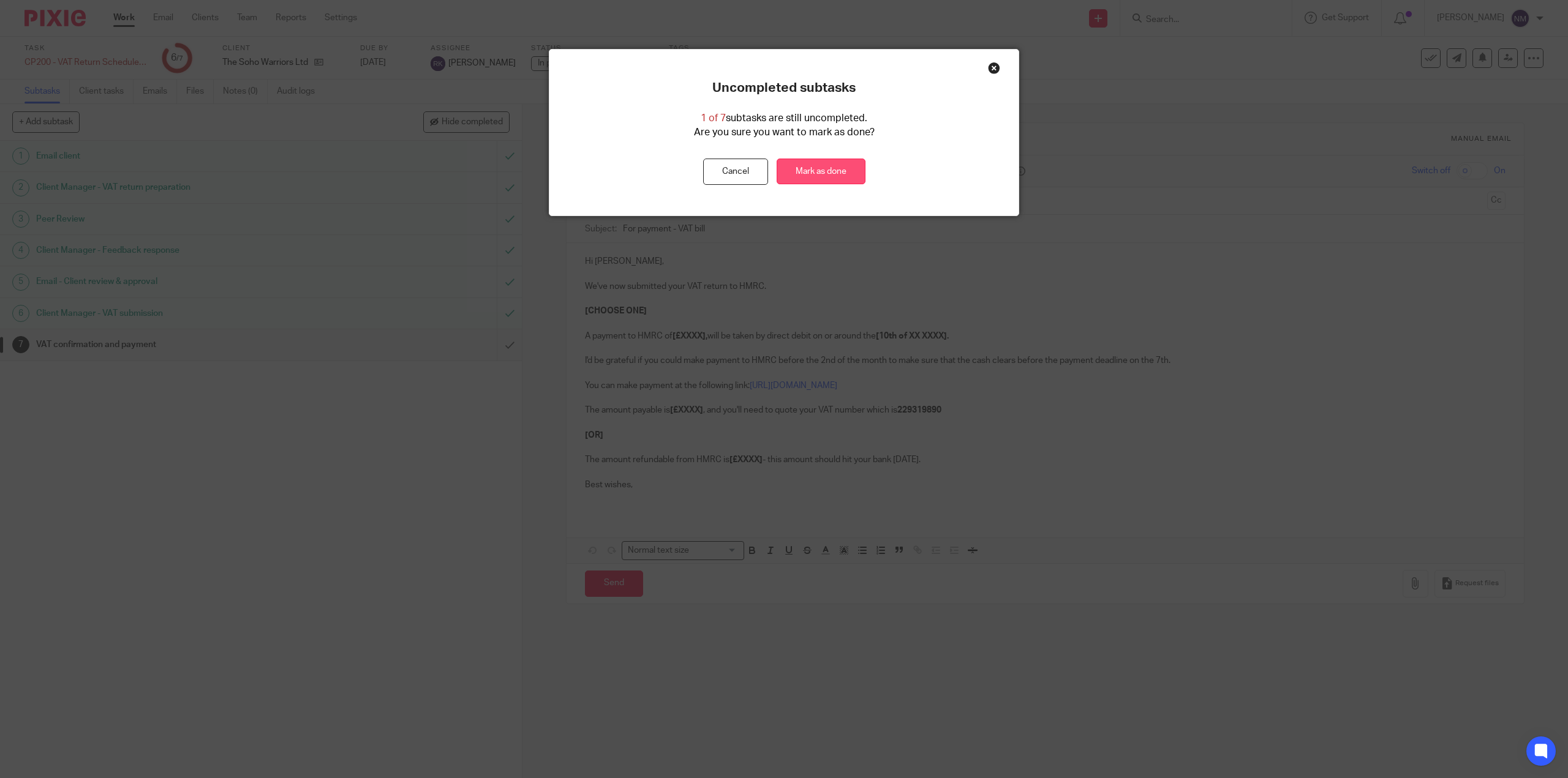
click at [823, 164] on link "Mark as done" at bounding box center [821, 171] width 89 height 26
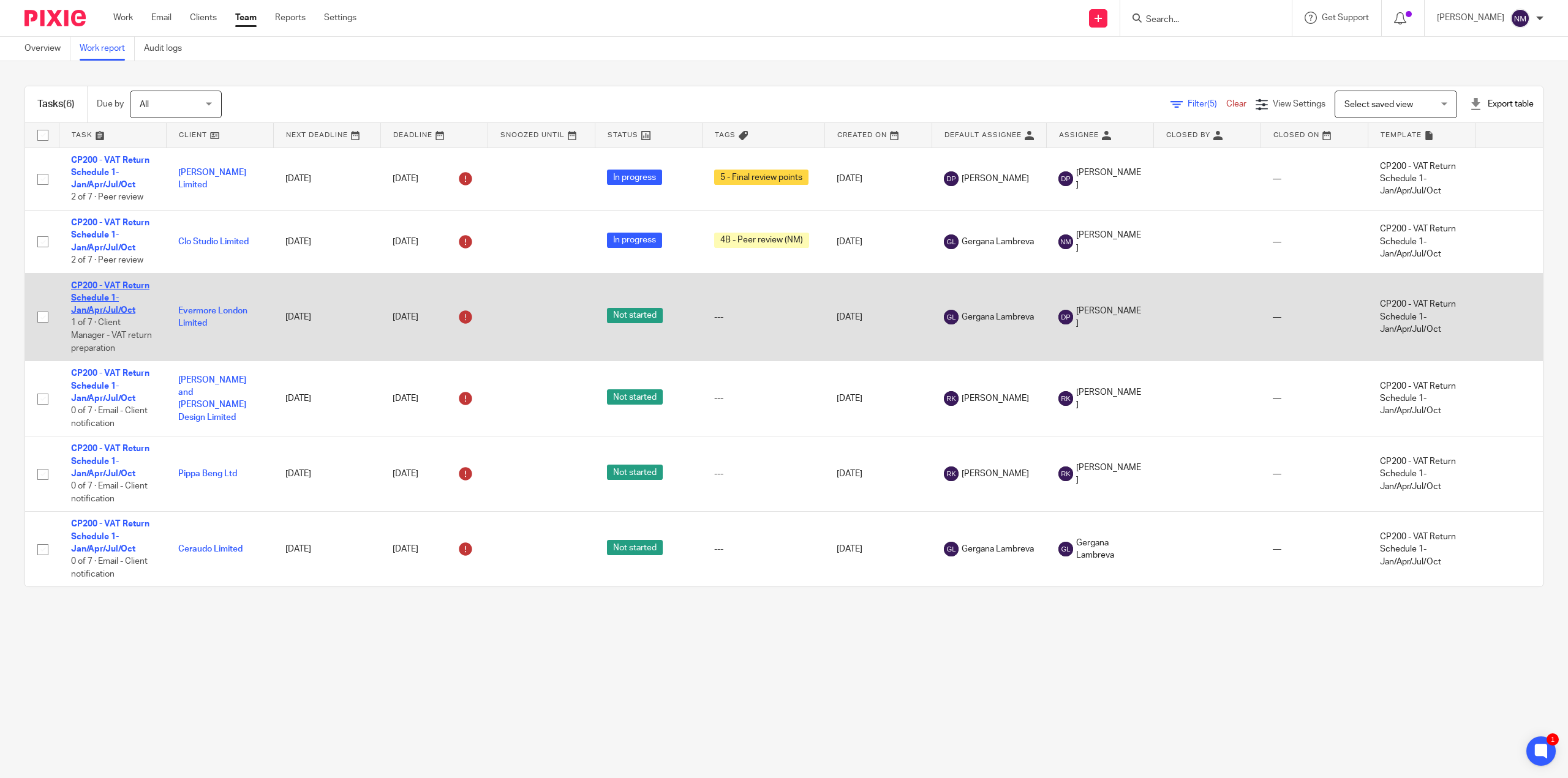
click at [129, 312] on link "CP200 - VAT Return Schedule 1- Jan/Apr/Jul/Oct" at bounding box center [110, 298] width 78 height 34
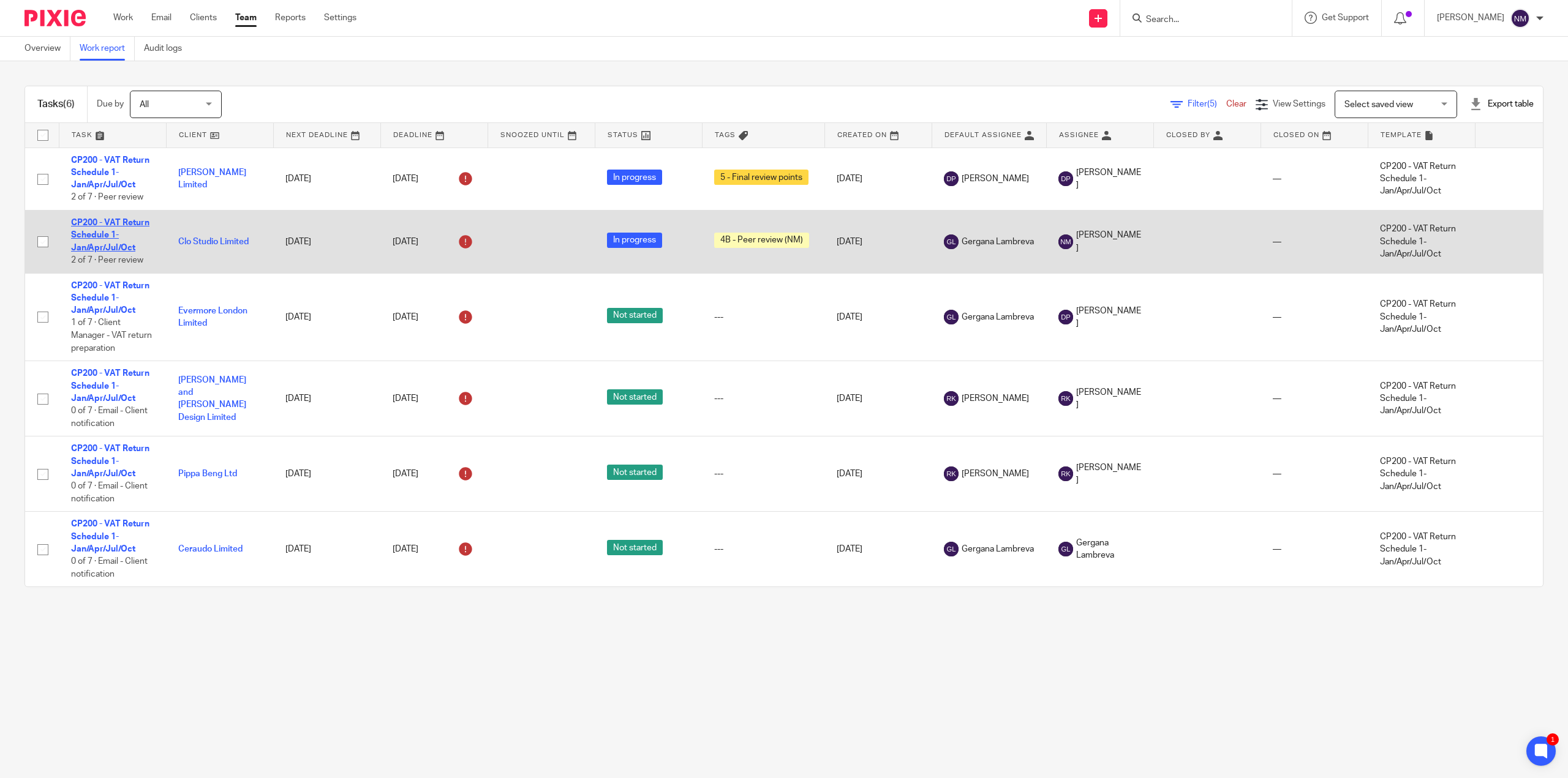
click at [112, 245] on link "CP200 - VAT Return Schedule 1- Jan/Apr/Jul/Oct" at bounding box center [110, 236] width 78 height 34
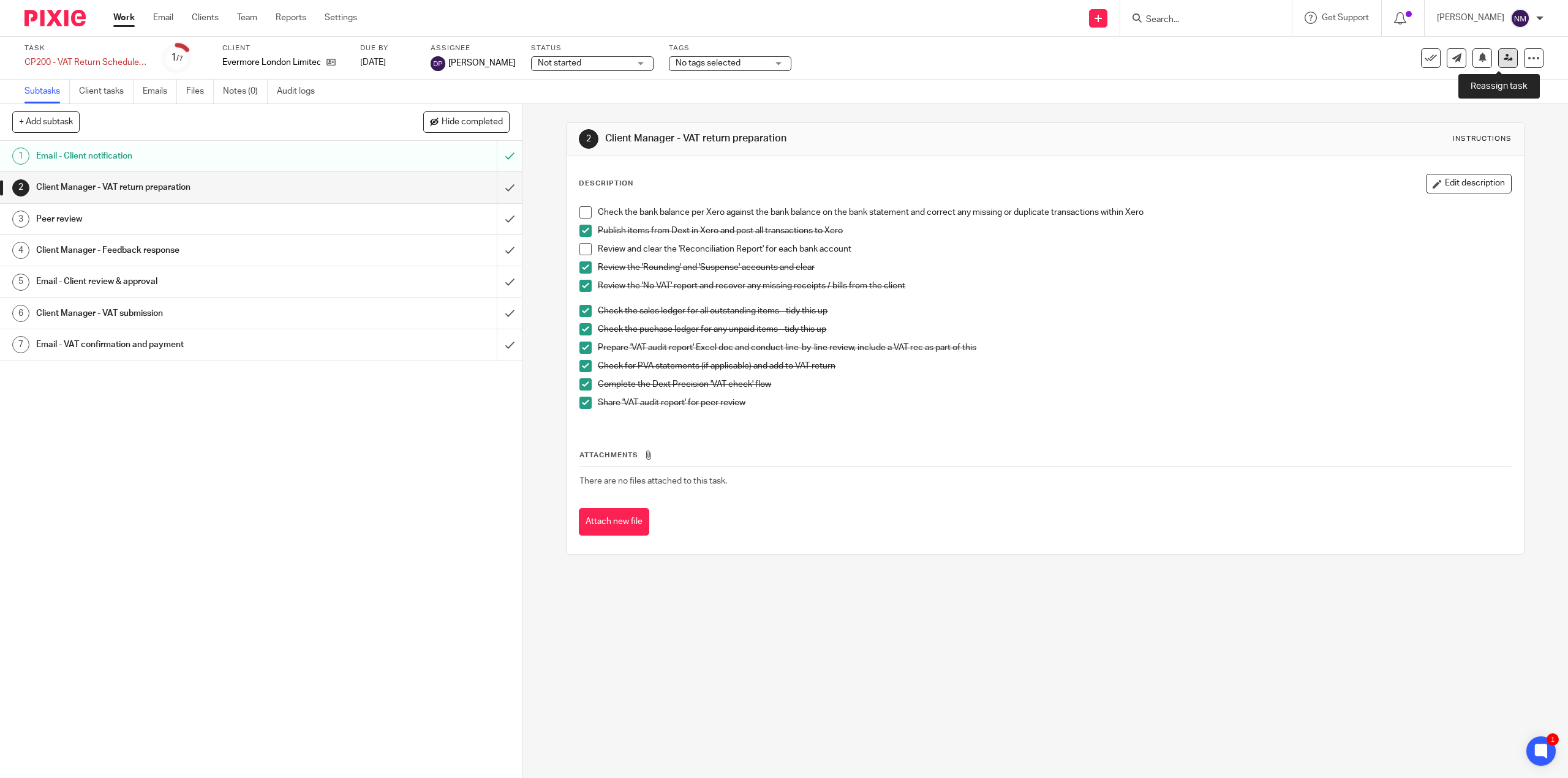
click at [1503, 56] on link at bounding box center [1507, 58] width 20 height 19
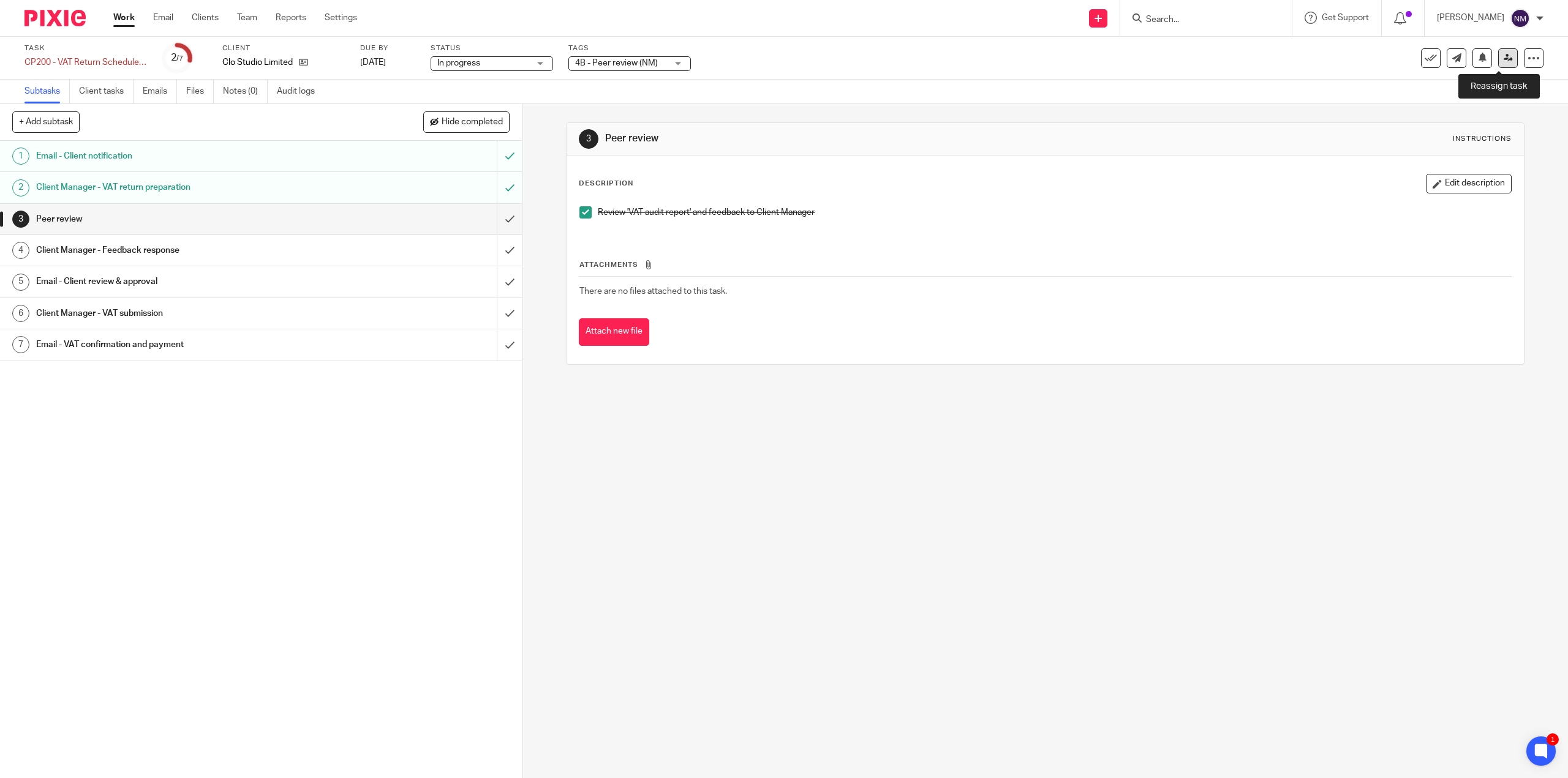
click at [1504, 57] on icon at bounding box center [1508, 58] width 9 height 9
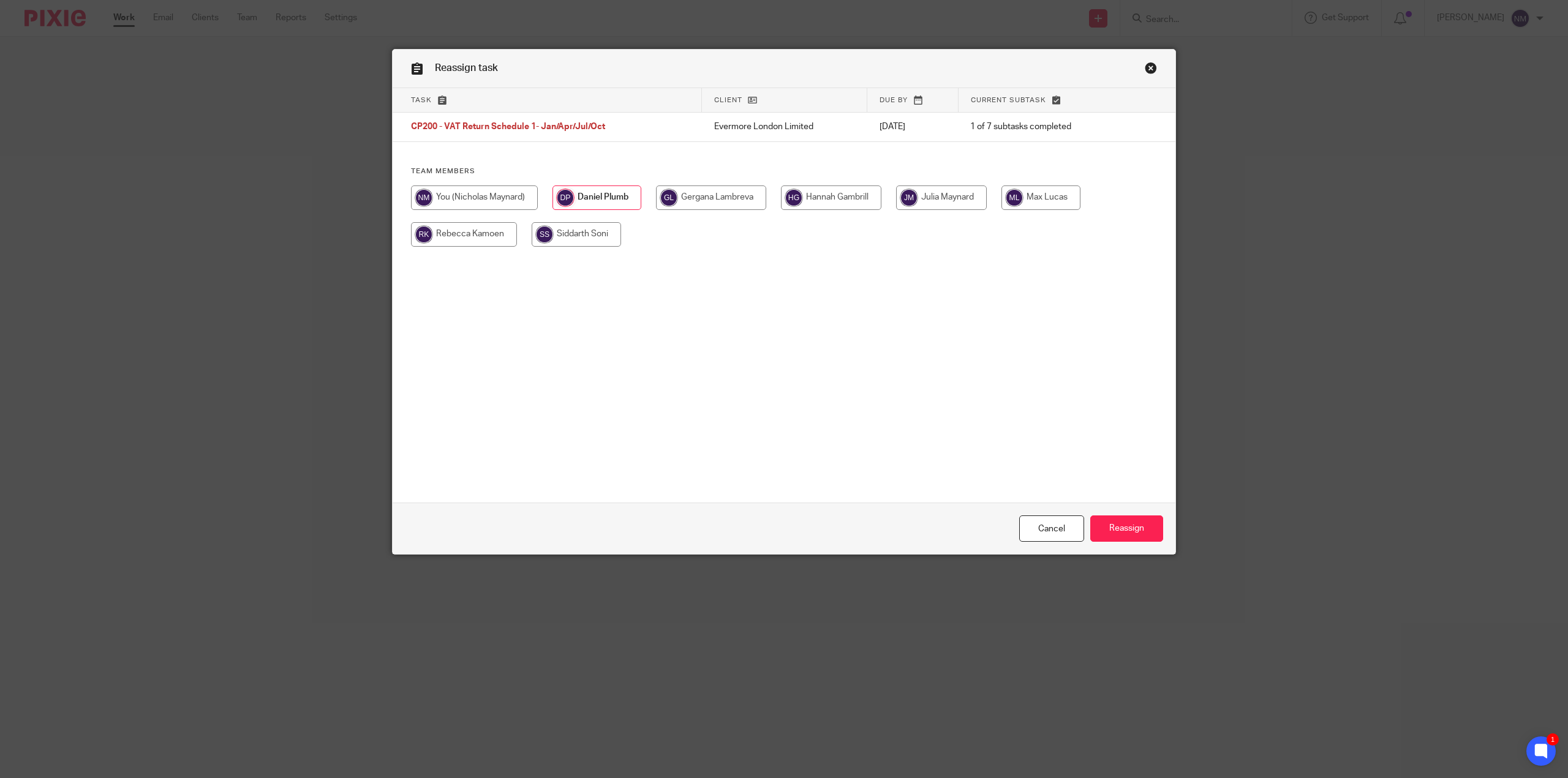
click at [692, 198] on input "radio" at bounding box center [711, 197] width 110 height 25
radio input "true"
click at [1127, 532] on input "Reassign" at bounding box center [1126, 528] width 73 height 26
click at [695, 193] on input "radio" at bounding box center [713, 197] width 110 height 25
radio input "true"
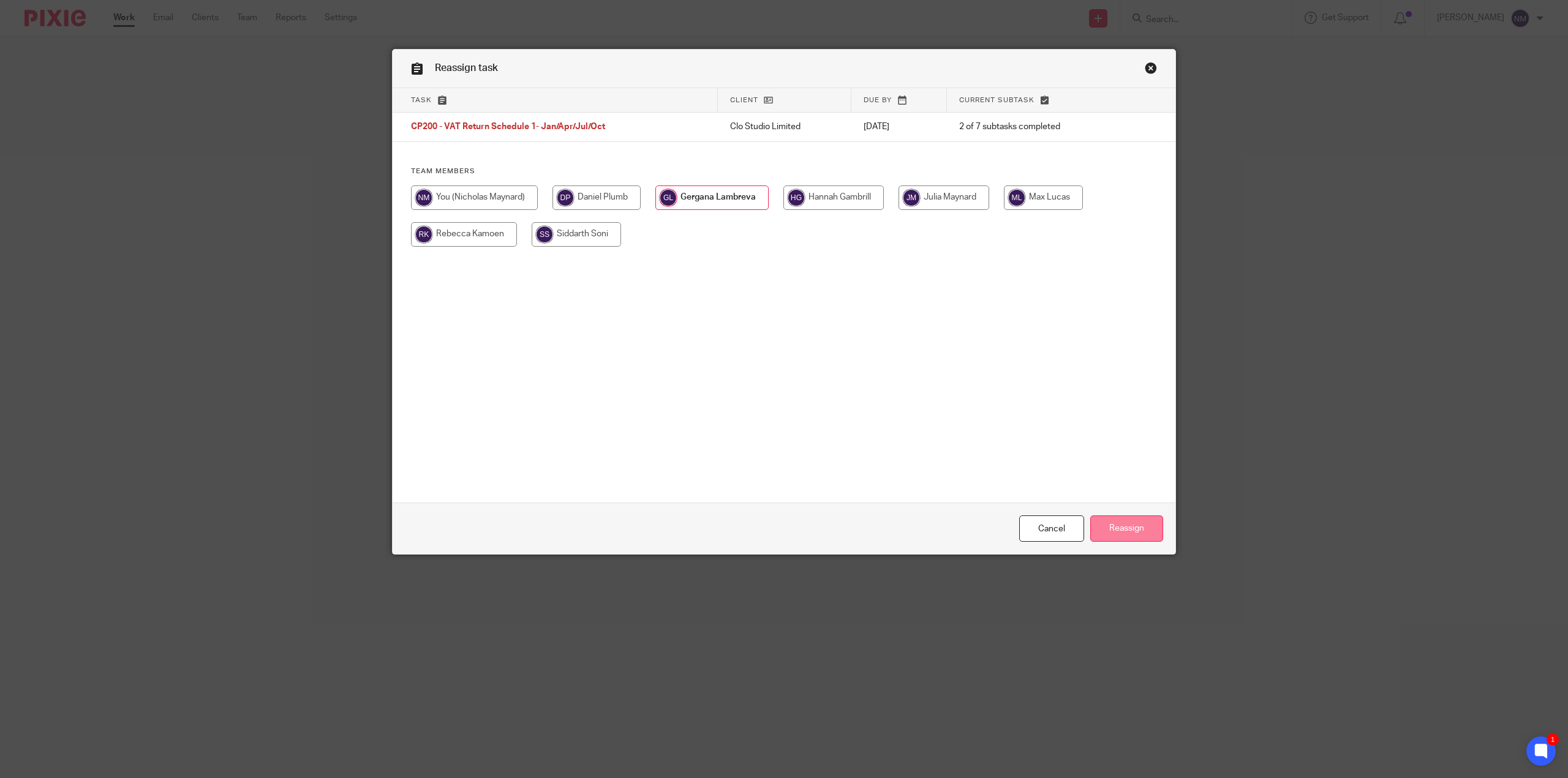
click at [1101, 525] on input "Reassign" at bounding box center [1126, 528] width 73 height 26
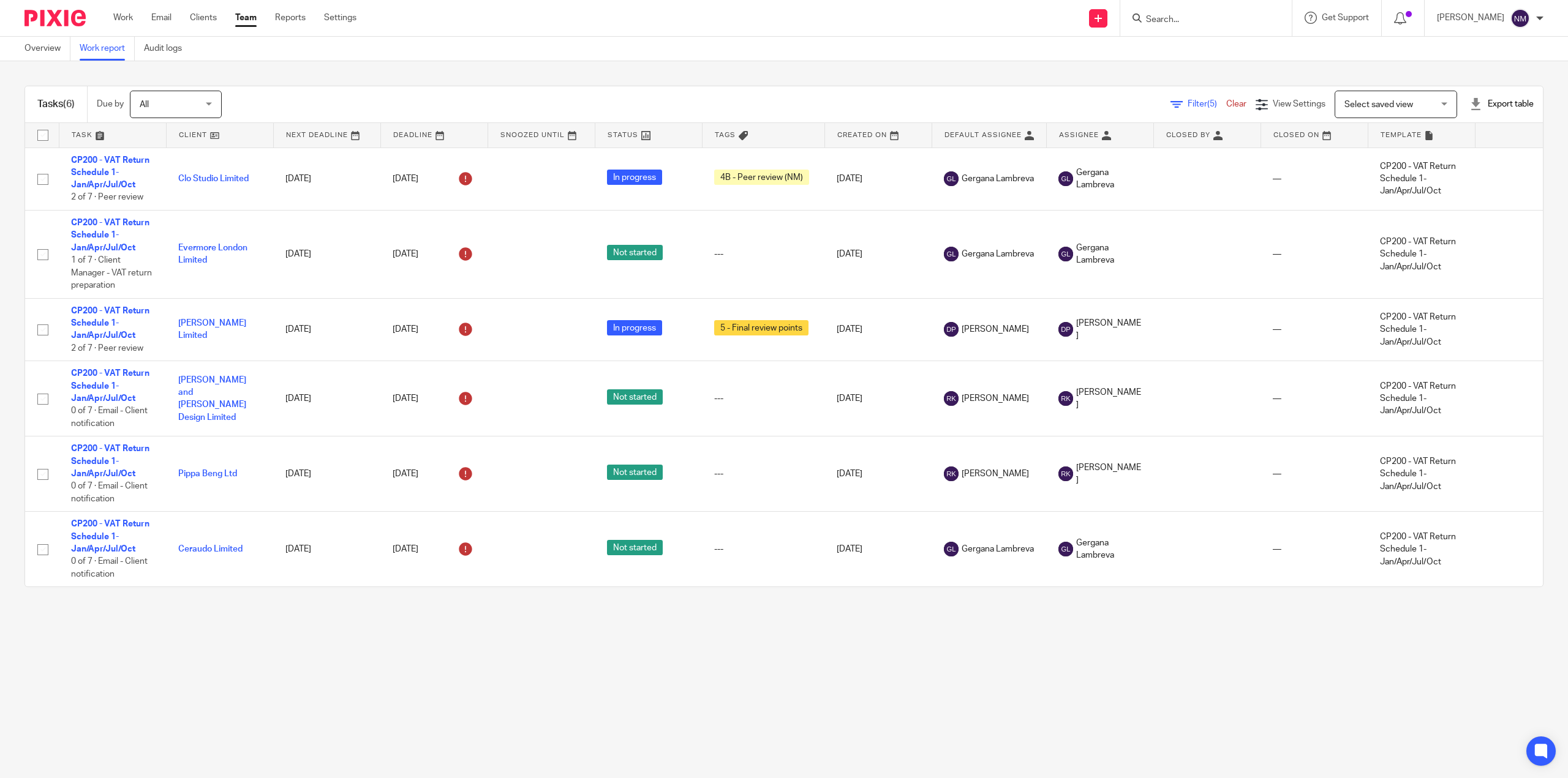
click at [1187, 104] on span "Filter (5)" at bounding box center [1206, 104] width 38 height 8
